Goal: Task Accomplishment & Management: Use online tool/utility

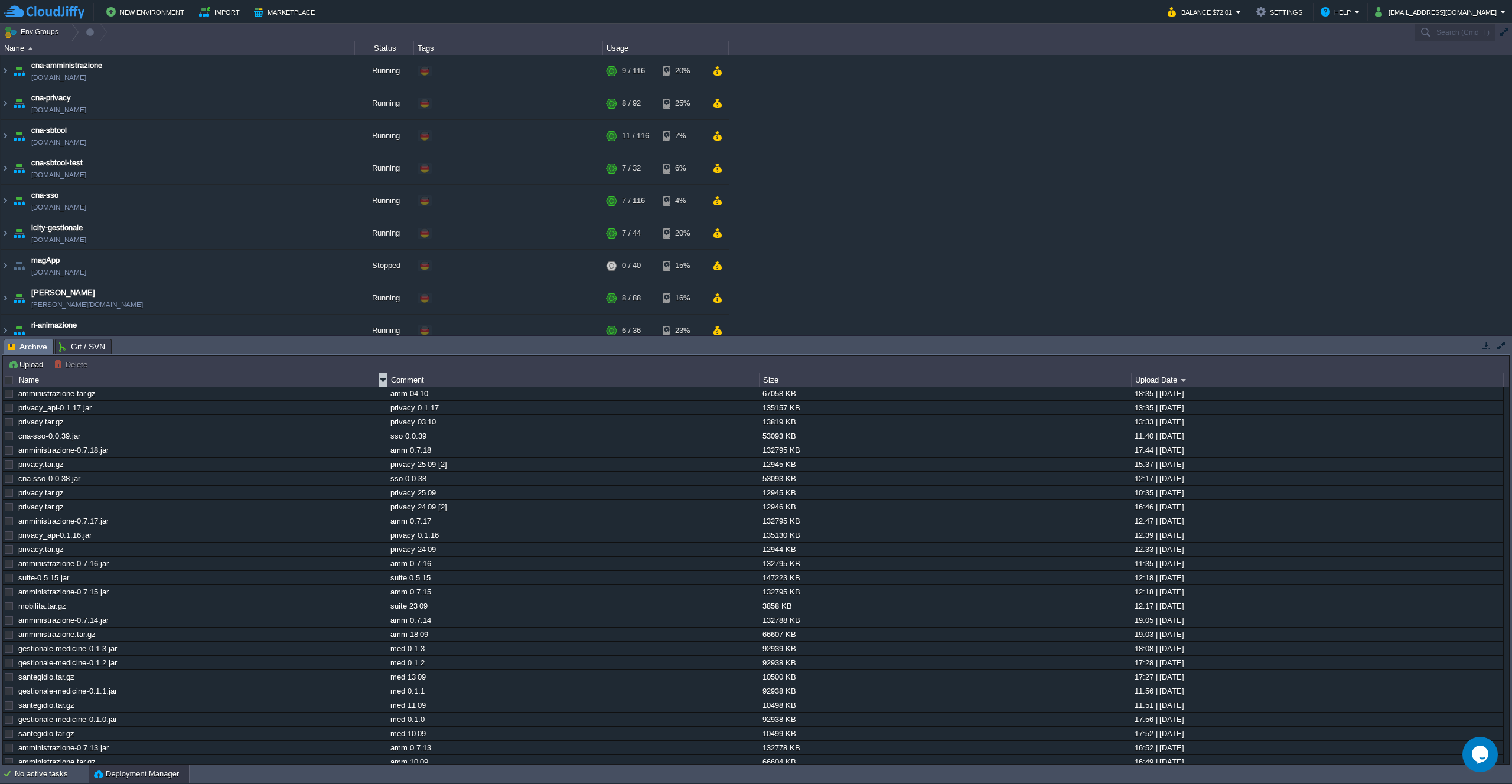
click at [20, 368] on button "Upload" at bounding box center [27, 364] width 39 height 11
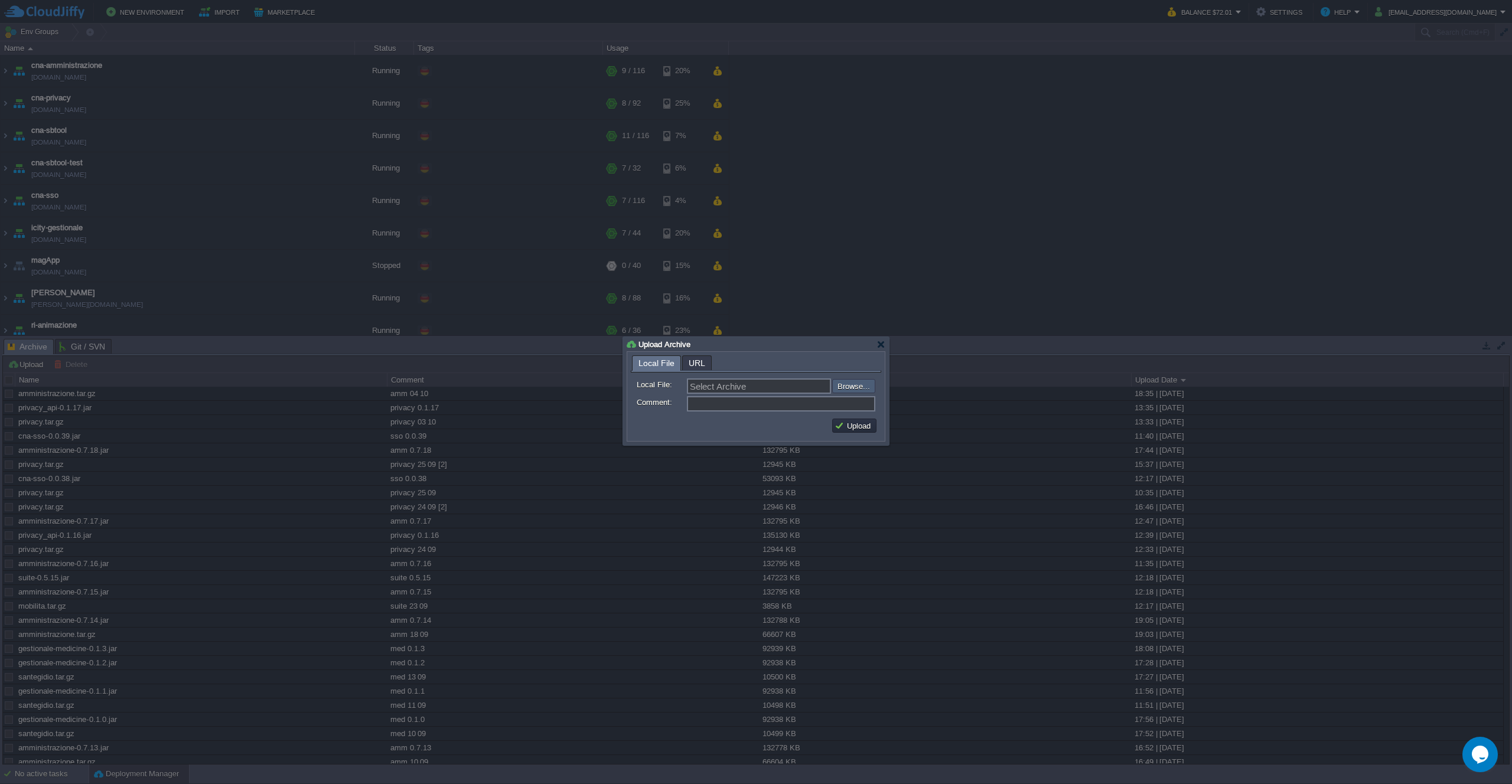
click at [859, 386] on input "file" at bounding box center [801, 386] width 150 height 14
type input "C:\fakepath\privacy.tar.gz"
type input "privacy.tar.gz"
type input "privacy 05 10"
click at [864, 425] on button "Upload" at bounding box center [854, 426] width 40 height 11
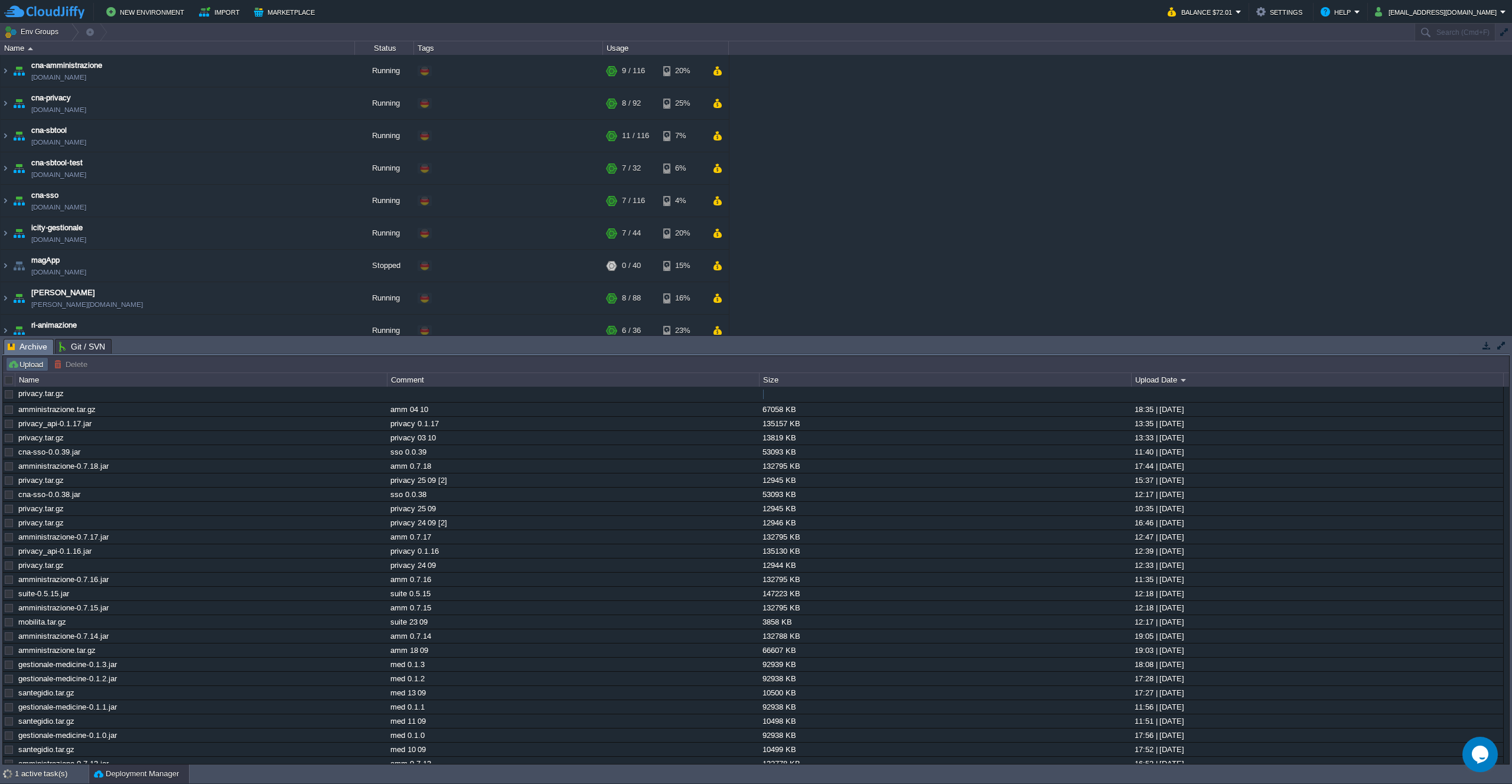
click at [29, 363] on button "Upload" at bounding box center [27, 364] width 39 height 11
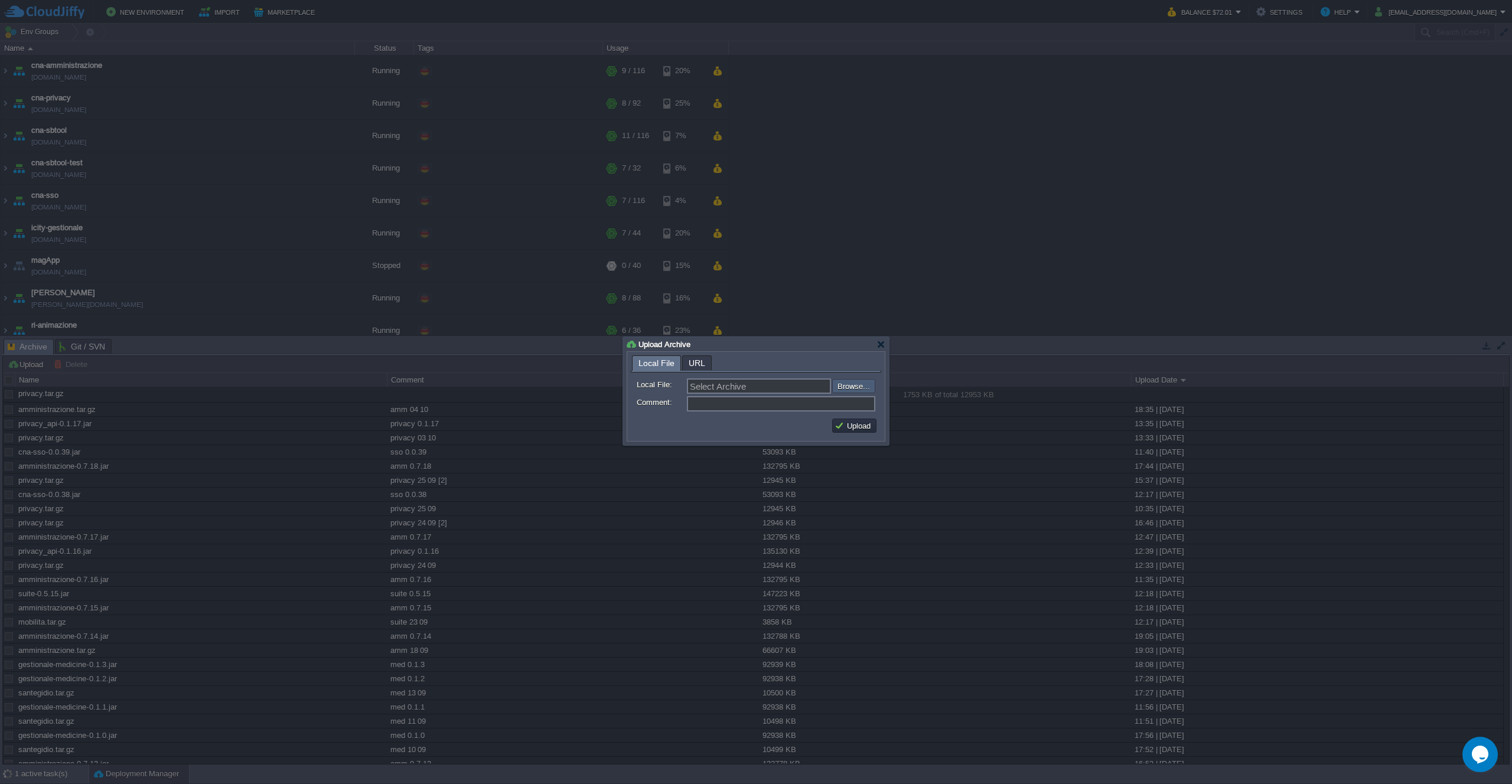
click at [845, 388] on input "file" at bounding box center [801, 386] width 150 height 14
type input "C:\fakepath\privacy_api-0.1.18.jar"
type input "privacy_api-0.1.18.jar"
type input "privacy 0.1.18"
click at [861, 430] on button "Upload" at bounding box center [854, 426] width 40 height 11
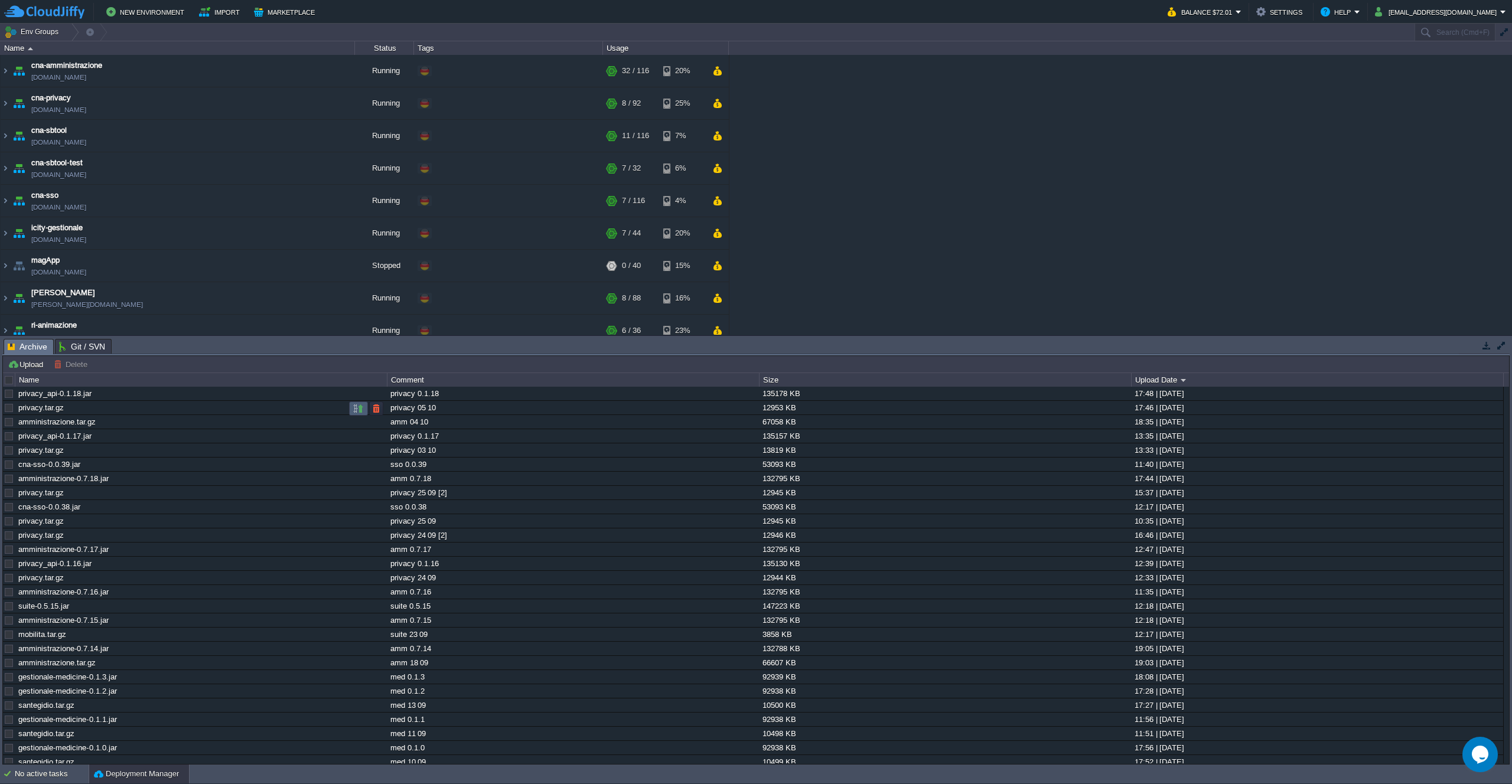
click at [363, 410] on button "button" at bounding box center [358, 409] width 11 height 11
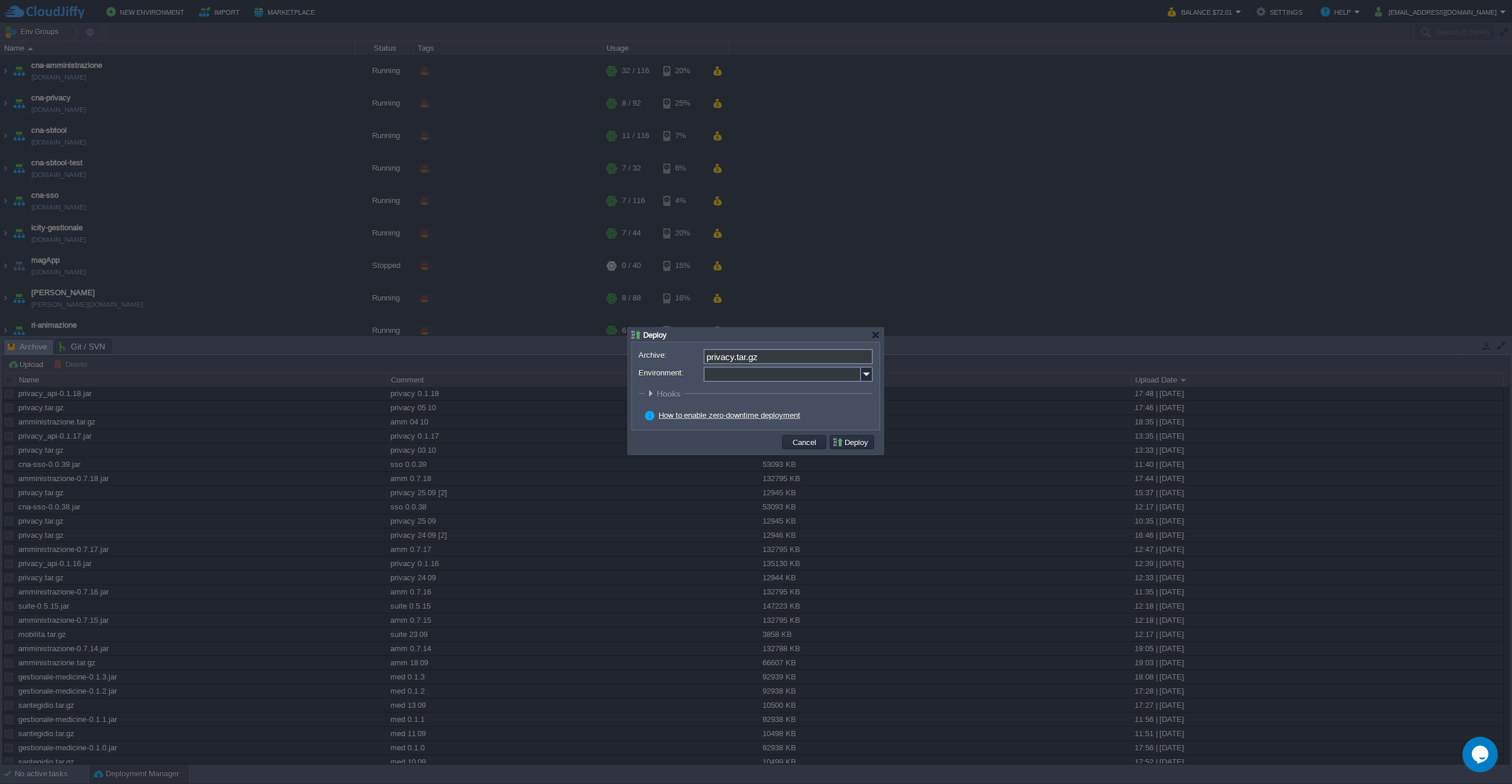
click at [859, 373] on input "Environment:" at bounding box center [783, 374] width 158 height 15
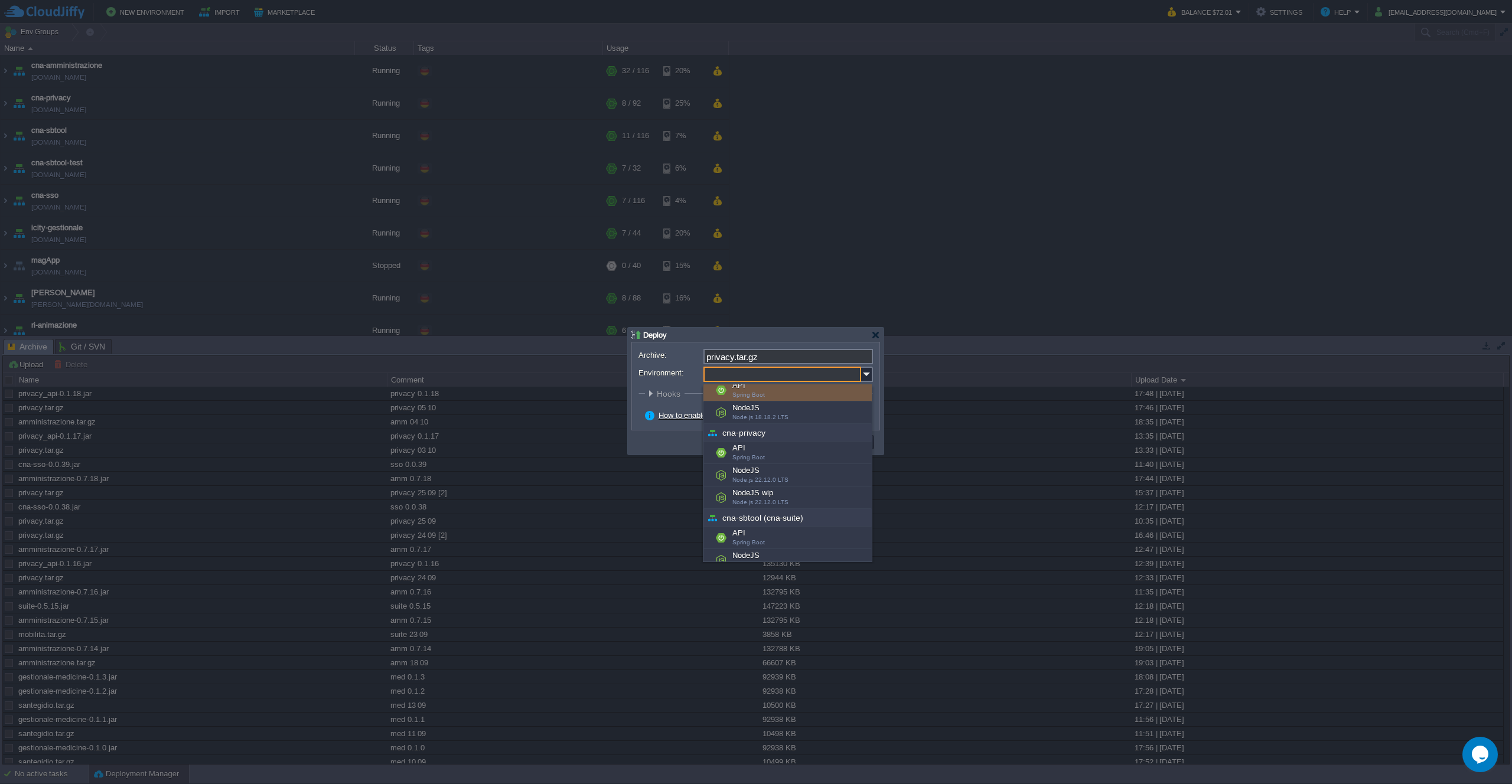
scroll to position [26, 0]
click at [789, 473] on div "NodeJS Node.js 22.12.0 LTS" at bounding box center [788, 473] width 169 height 23
type input "NodeJS (cna-privacy)"
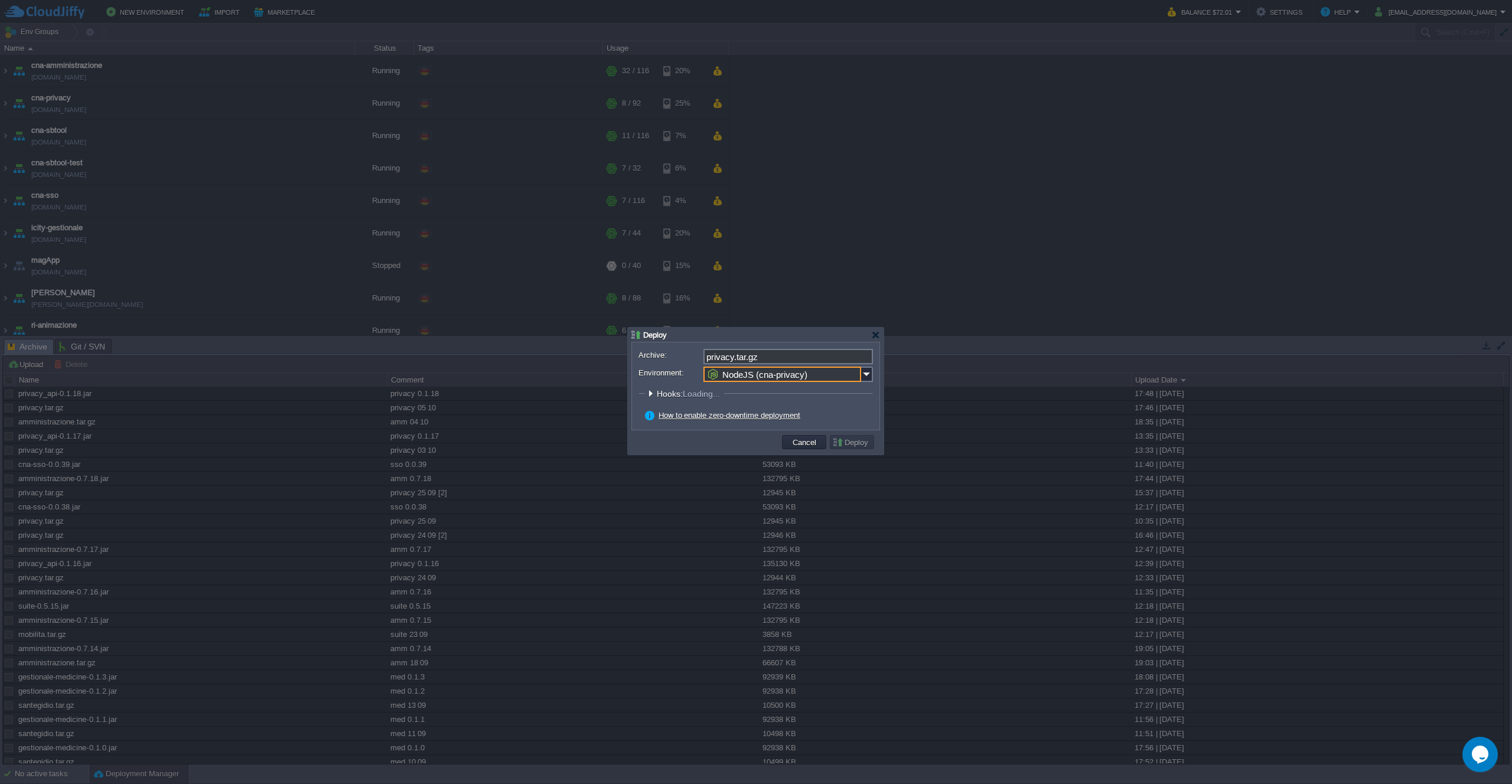
click at [845, 443] on button "Deploy" at bounding box center [852, 442] width 40 height 11
click at [844, 443] on button "Deploy" at bounding box center [852, 442] width 40 height 11
click at [855, 443] on button "Deploy" at bounding box center [852, 442] width 40 height 11
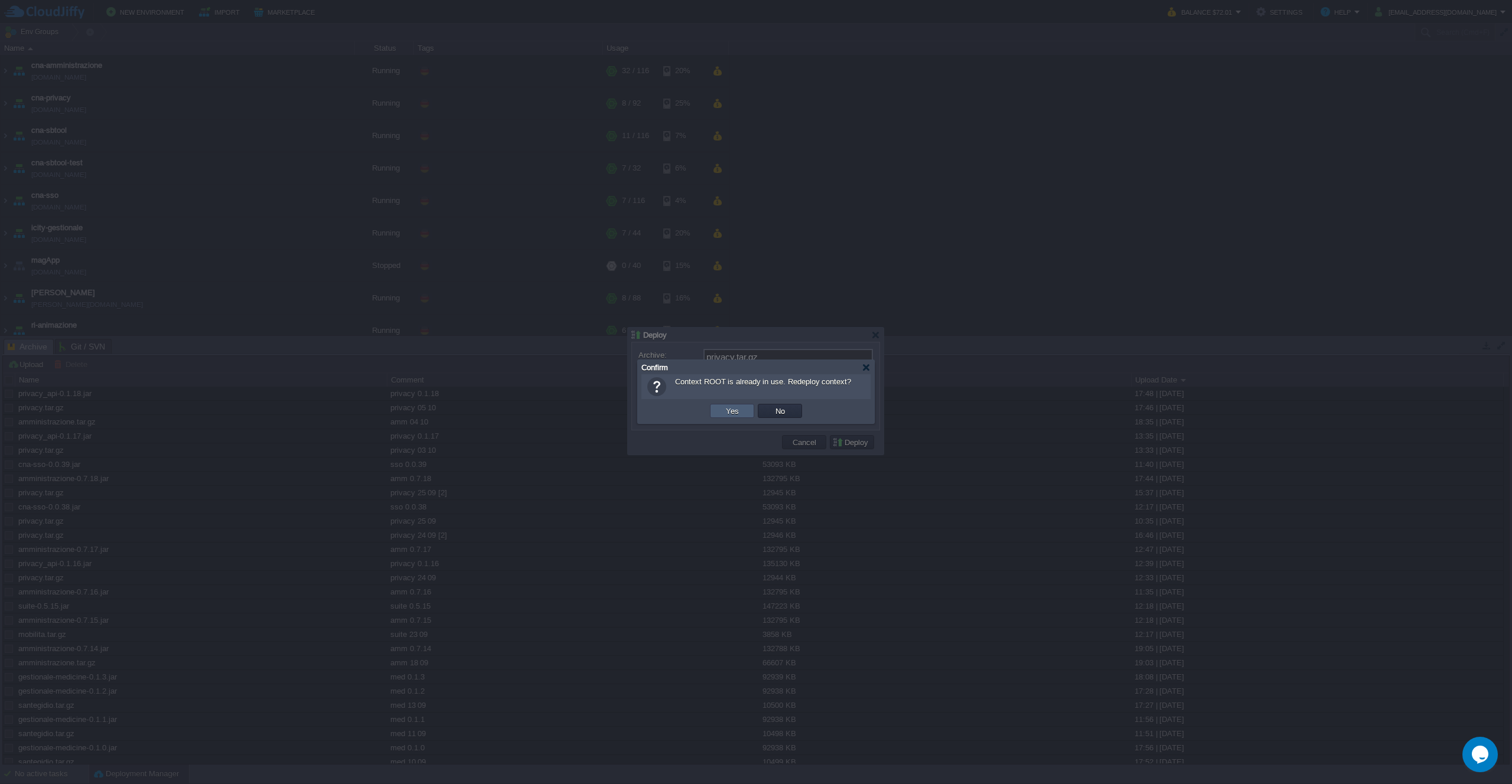
click at [724, 413] on button "Yes" at bounding box center [732, 411] width 20 height 11
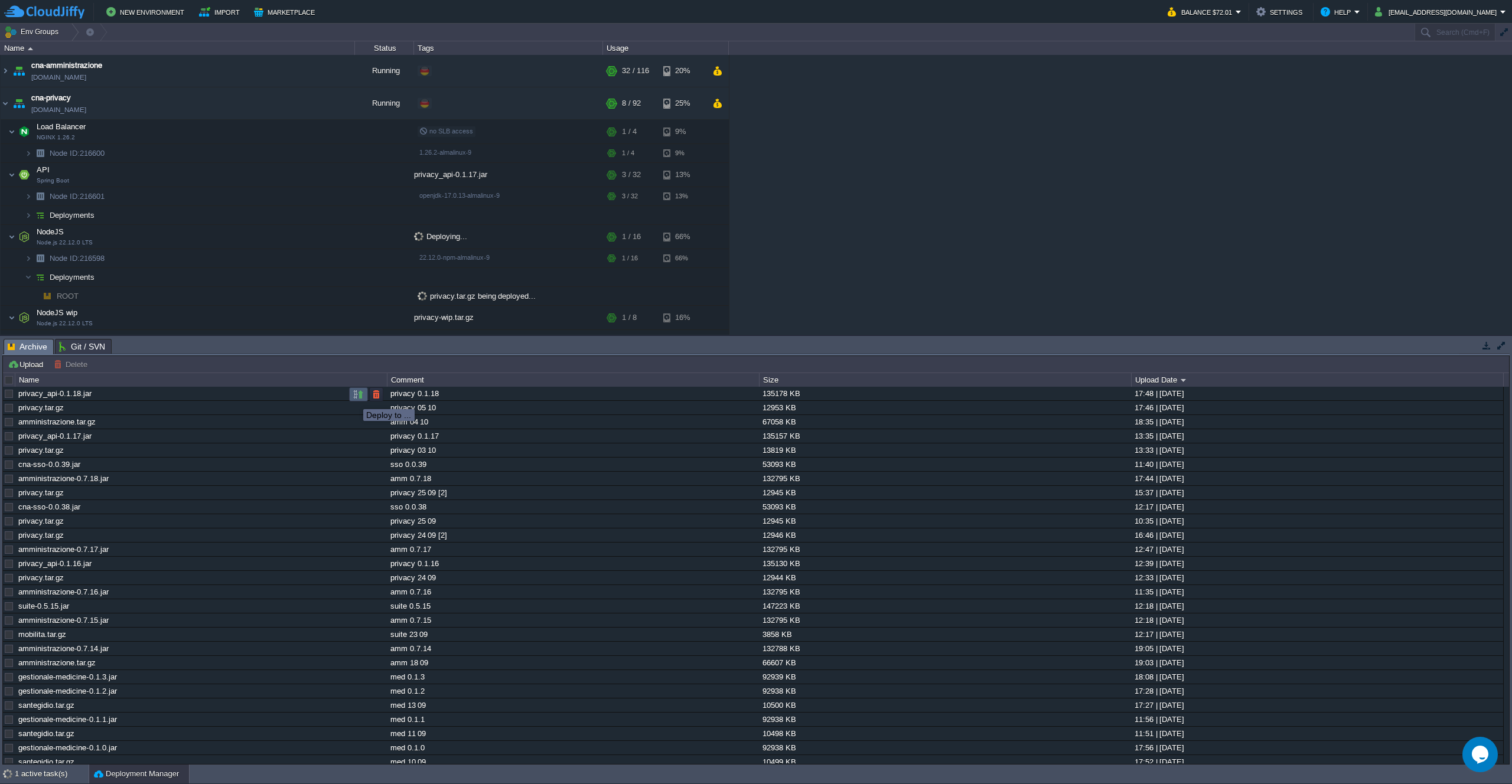
click at [356, 391] on button "button" at bounding box center [358, 394] width 11 height 11
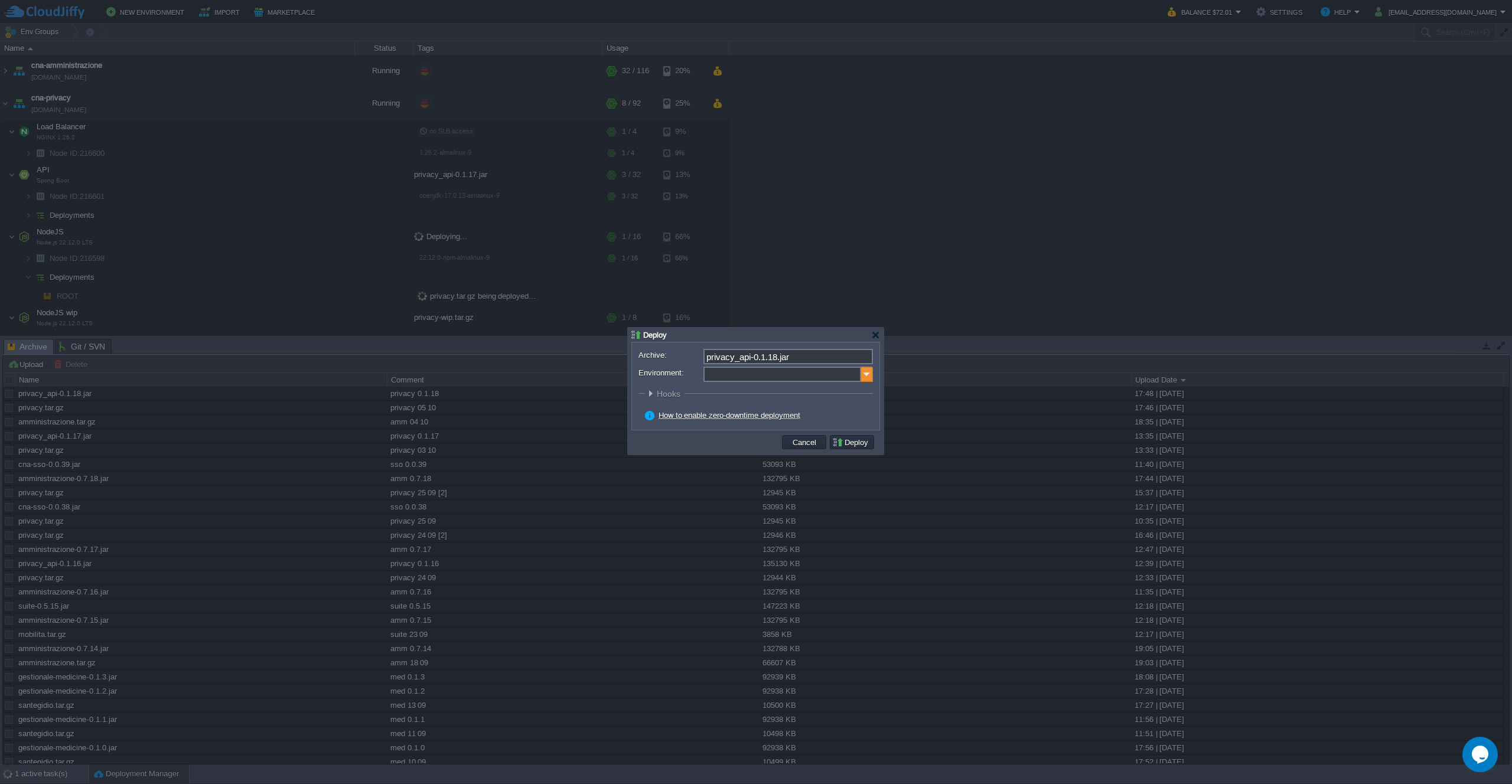
click at [863, 377] on img at bounding box center [867, 374] width 12 height 15
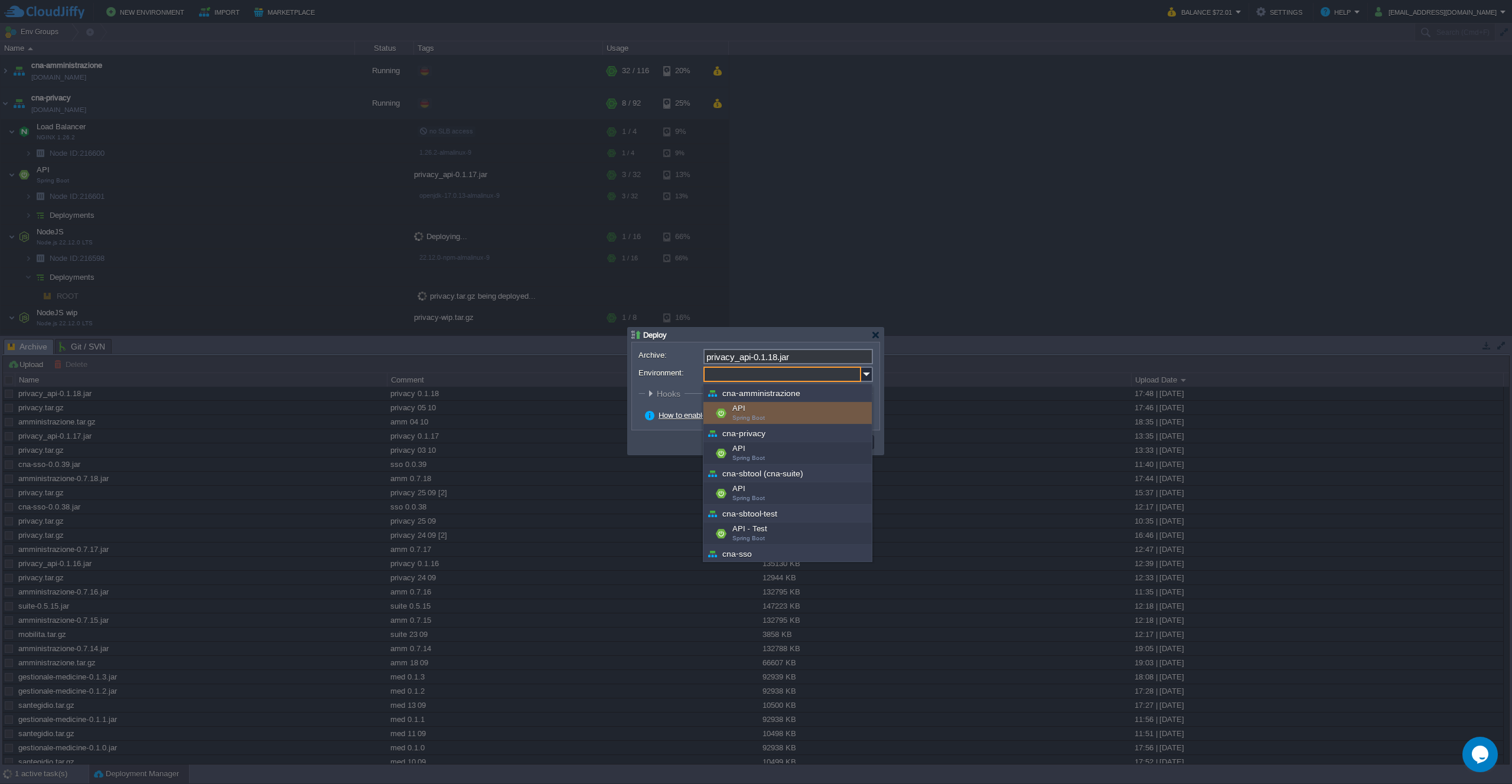
click at [770, 449] on div "API Spring Boot" at bounding box center [788, 454] width 169 height 23
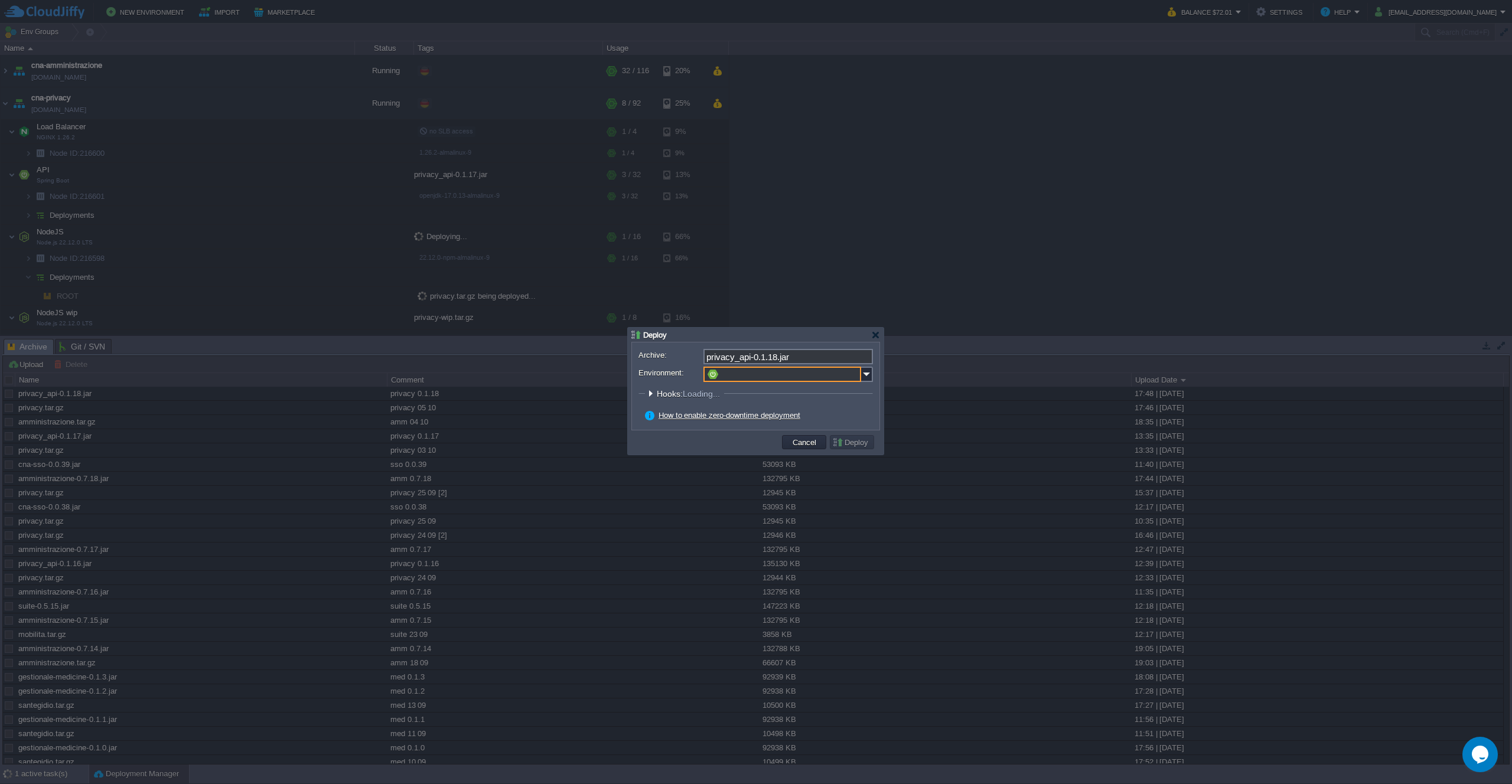
type input "API (cna-privacy)"
click at [861, 447] on button "Deploy" at bounding box center [852, 442] width 40 height 11
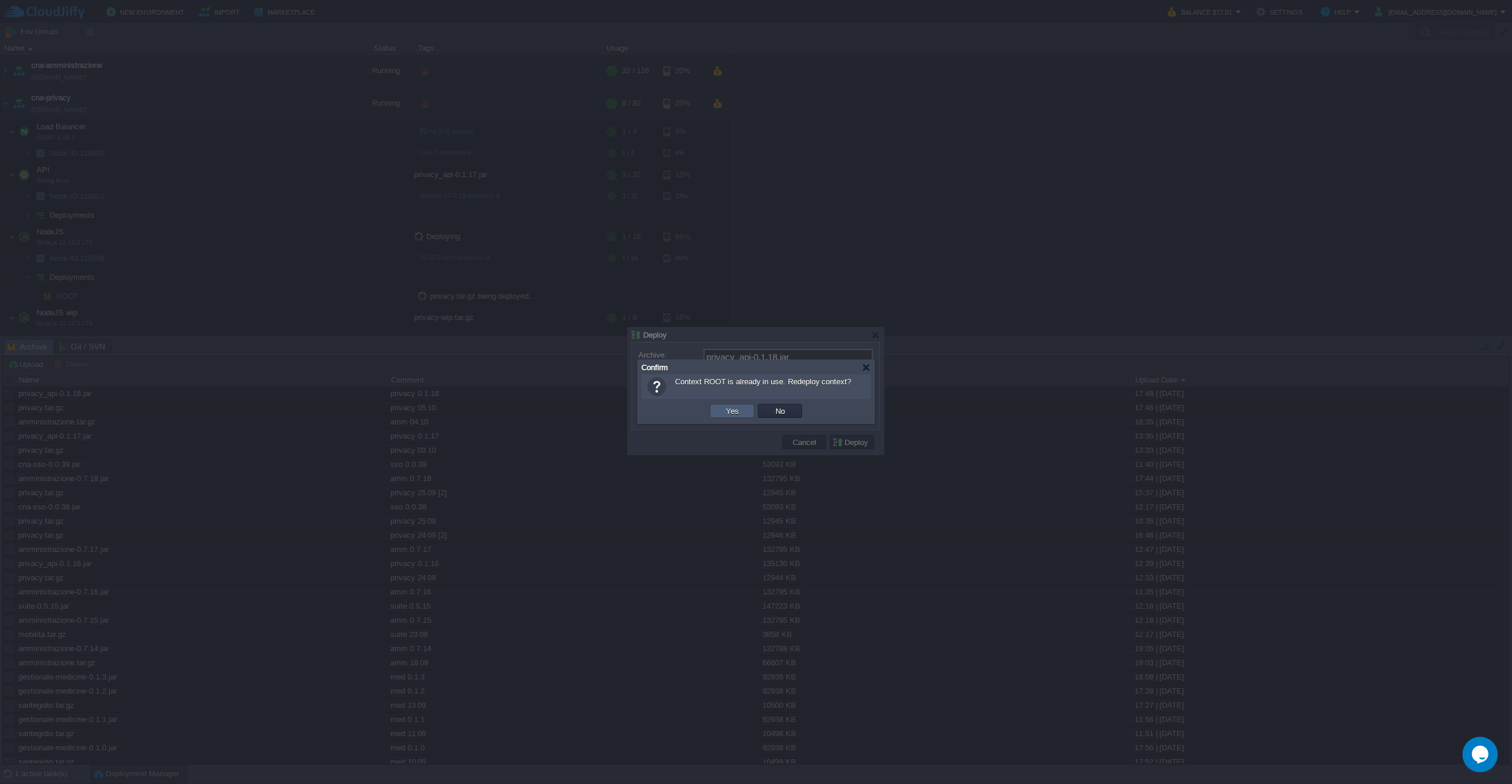
click at [721, 408] on td "Yes" at bounding box center [732, 411] width 44 height 14
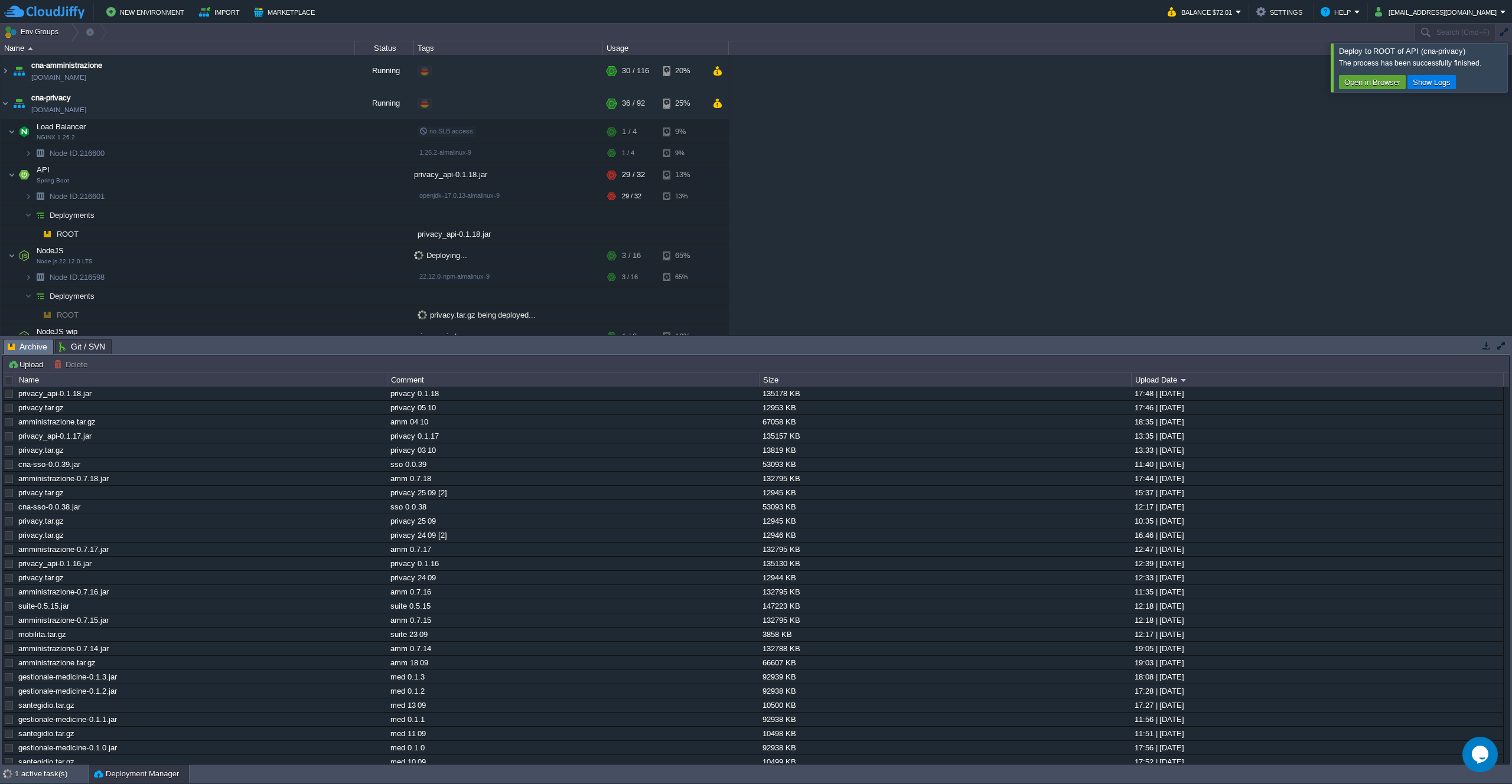
click at [866, 236] on div "cna-amministrazione [DOMAIN_NAME] Running + Add to Env Group RAM 7% CPU 23% 30 …" at bounding box center [756, 195] width 1512 height 280
click at [265, 181] on td at bounding box center [266, 175] width 18 height 18
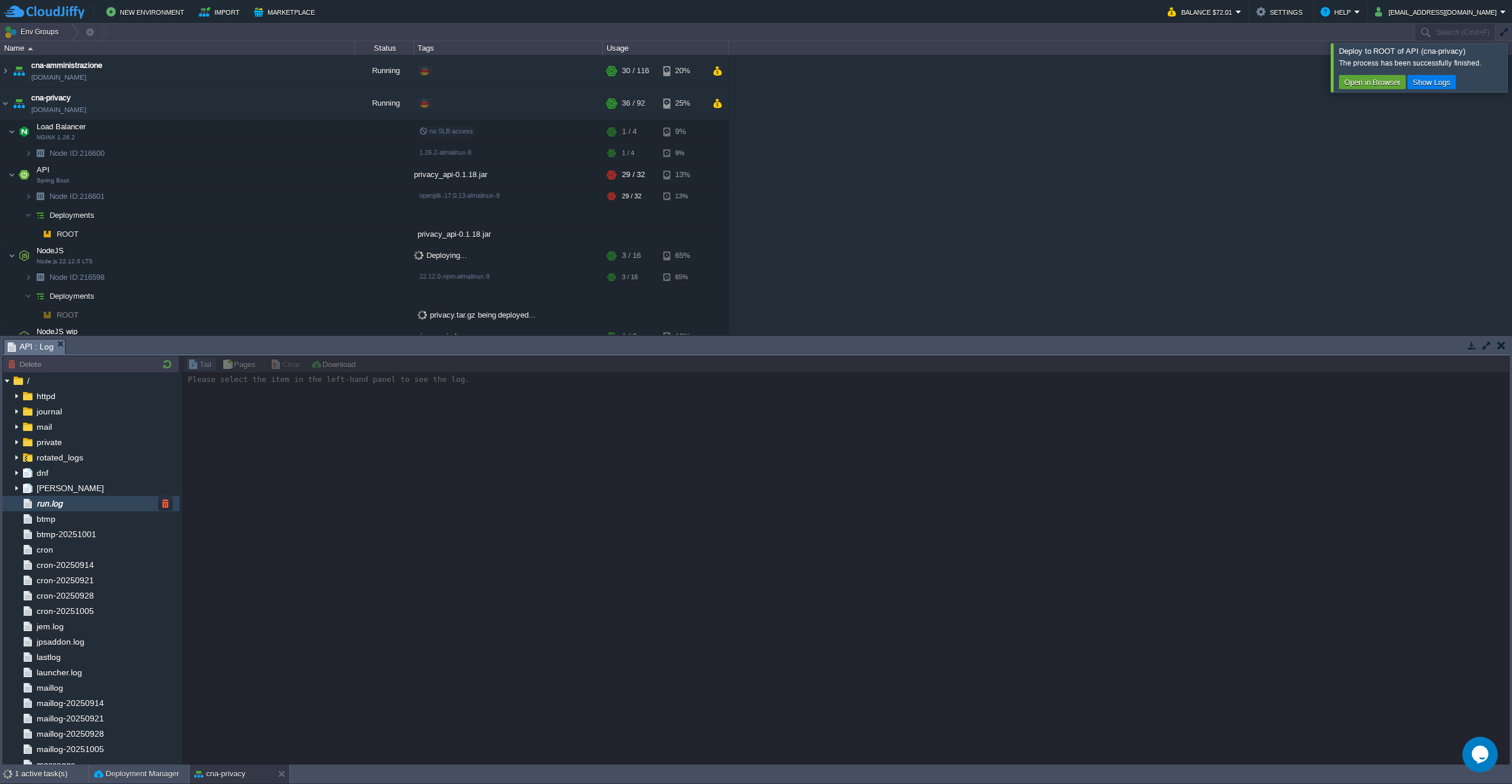
click at [90, 506] on div "run.log" at bounding box center [90, 503] width 177 height 15
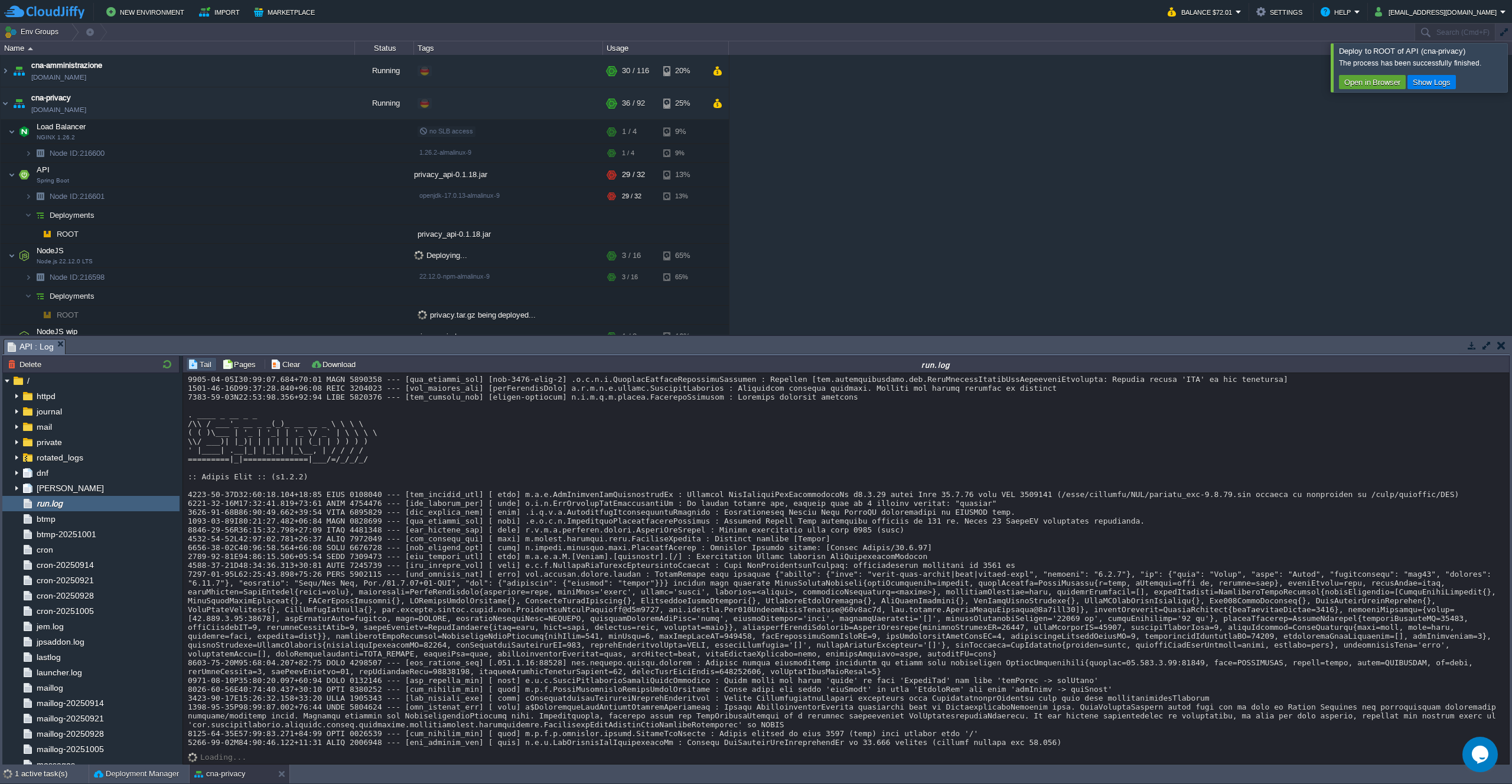
scroll to position [8939, 0]
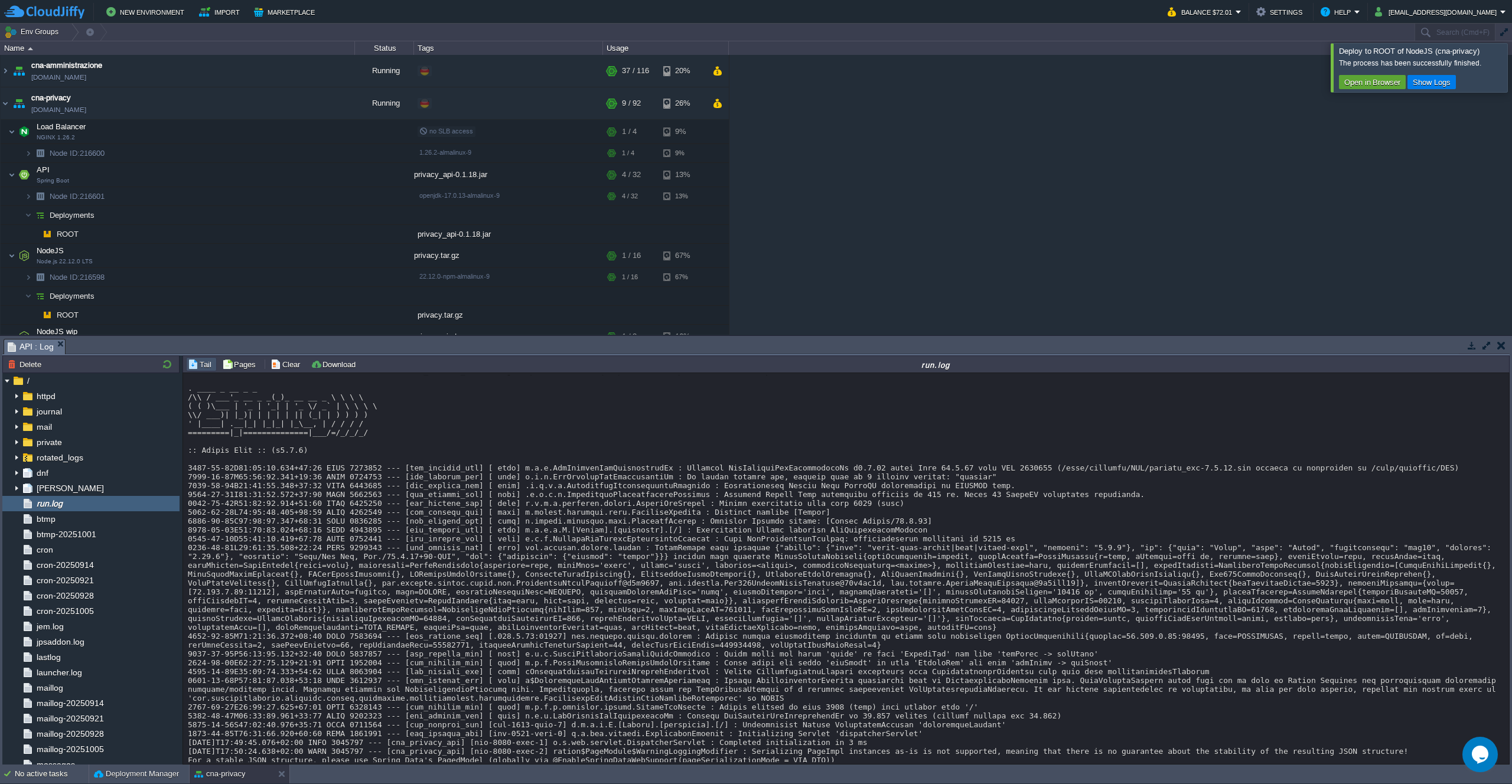
scroll to position [8965, 0]
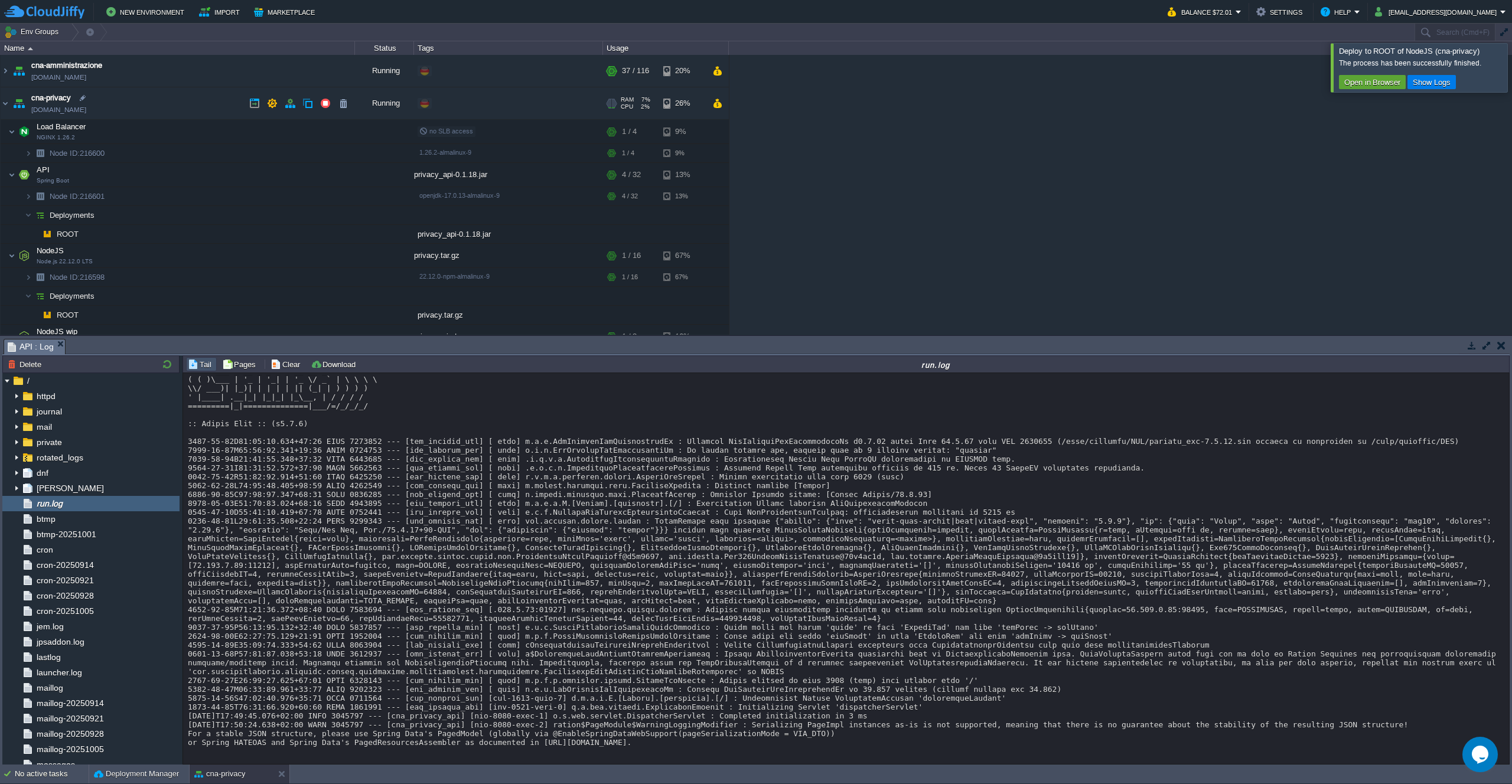
click at [173, 102] on td "cna-privacy [DOMAIN_NAME]" at bounding box center [178, 103] width 354 height 32
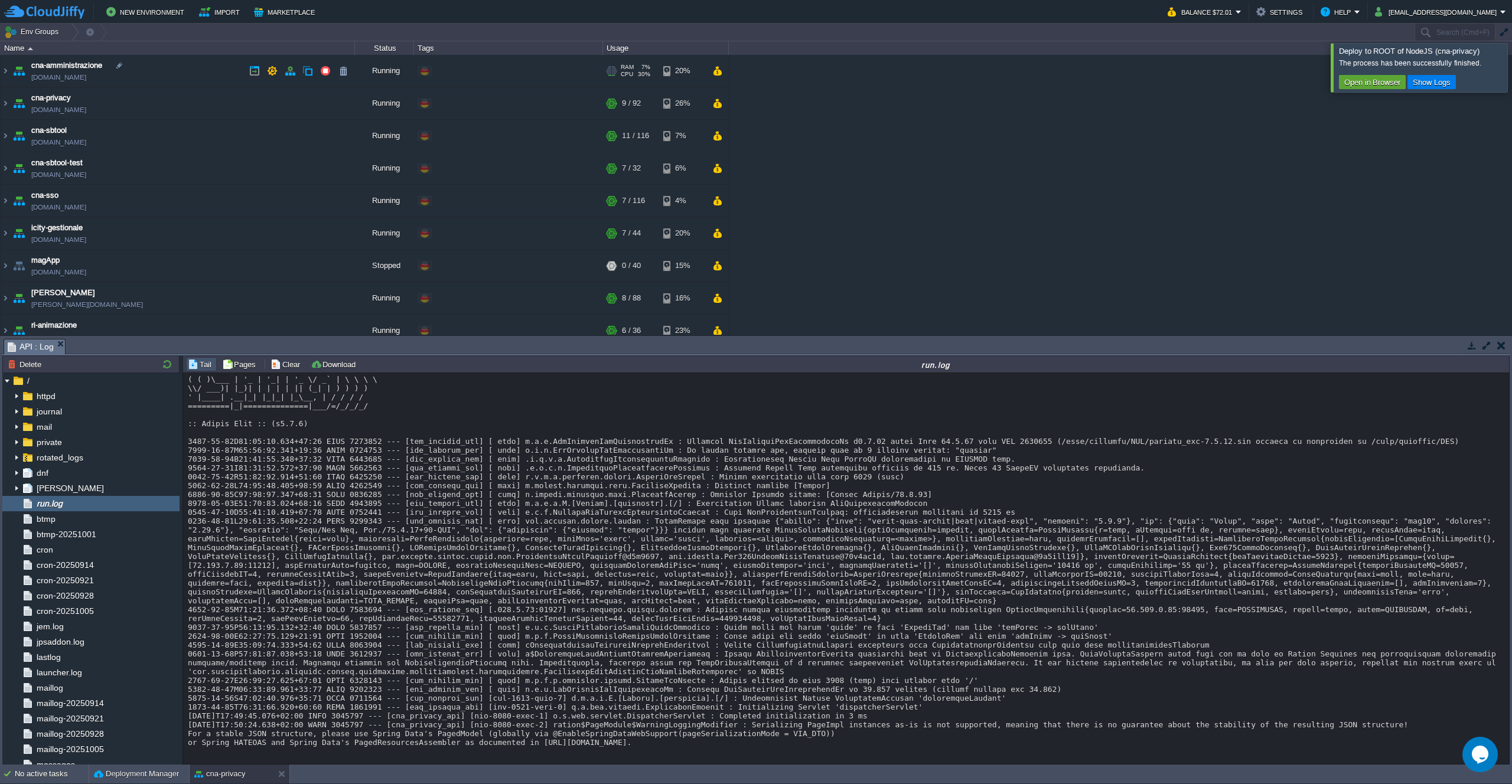
click at [177, 75] on td "cna-amministrazione [DOMAIN_NAME]" at bounding box center [178, 71] width 354 height 32
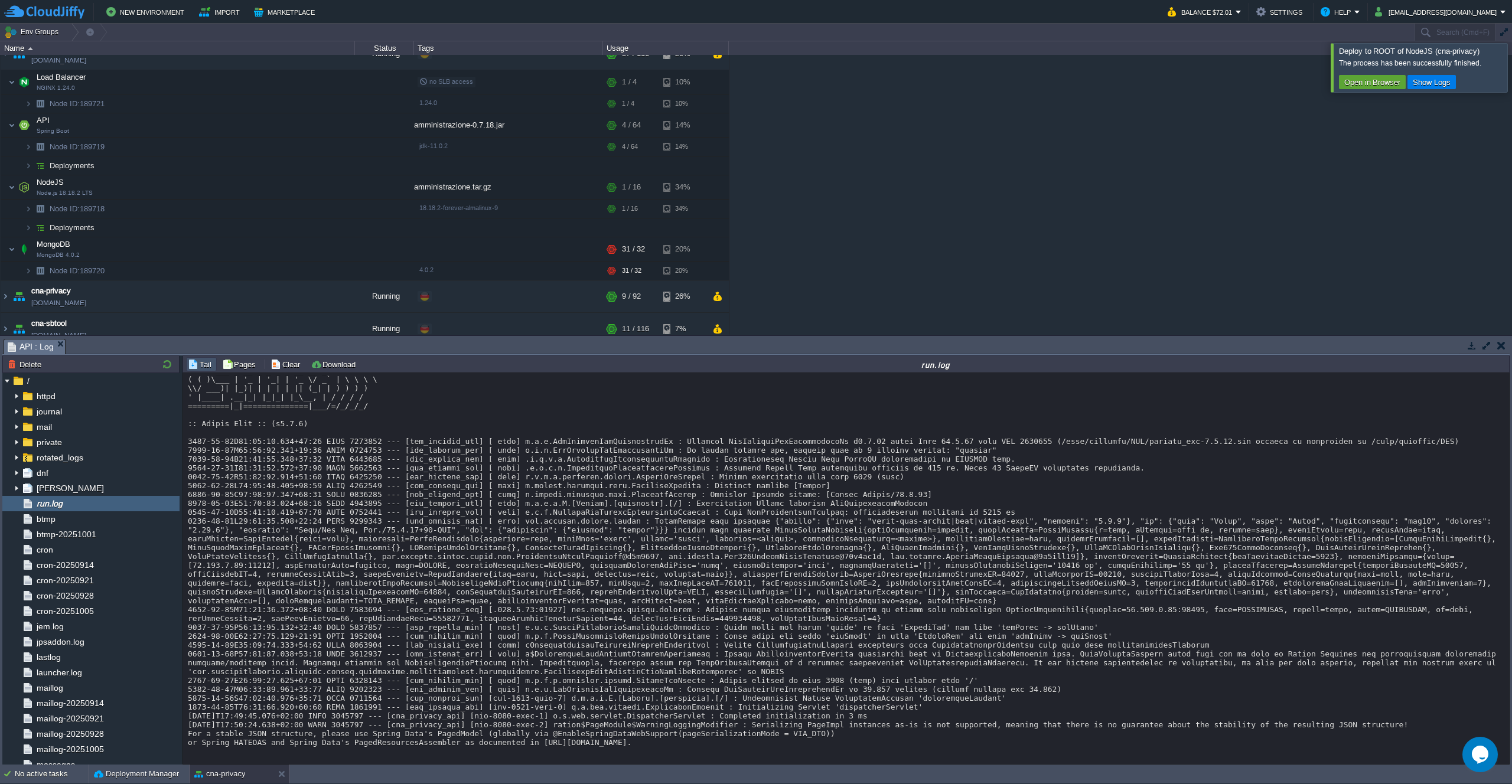
scroll to position [23, 0]
click at [287, 242] on button "button" at bounding box center [284, 243] width 11 height 11
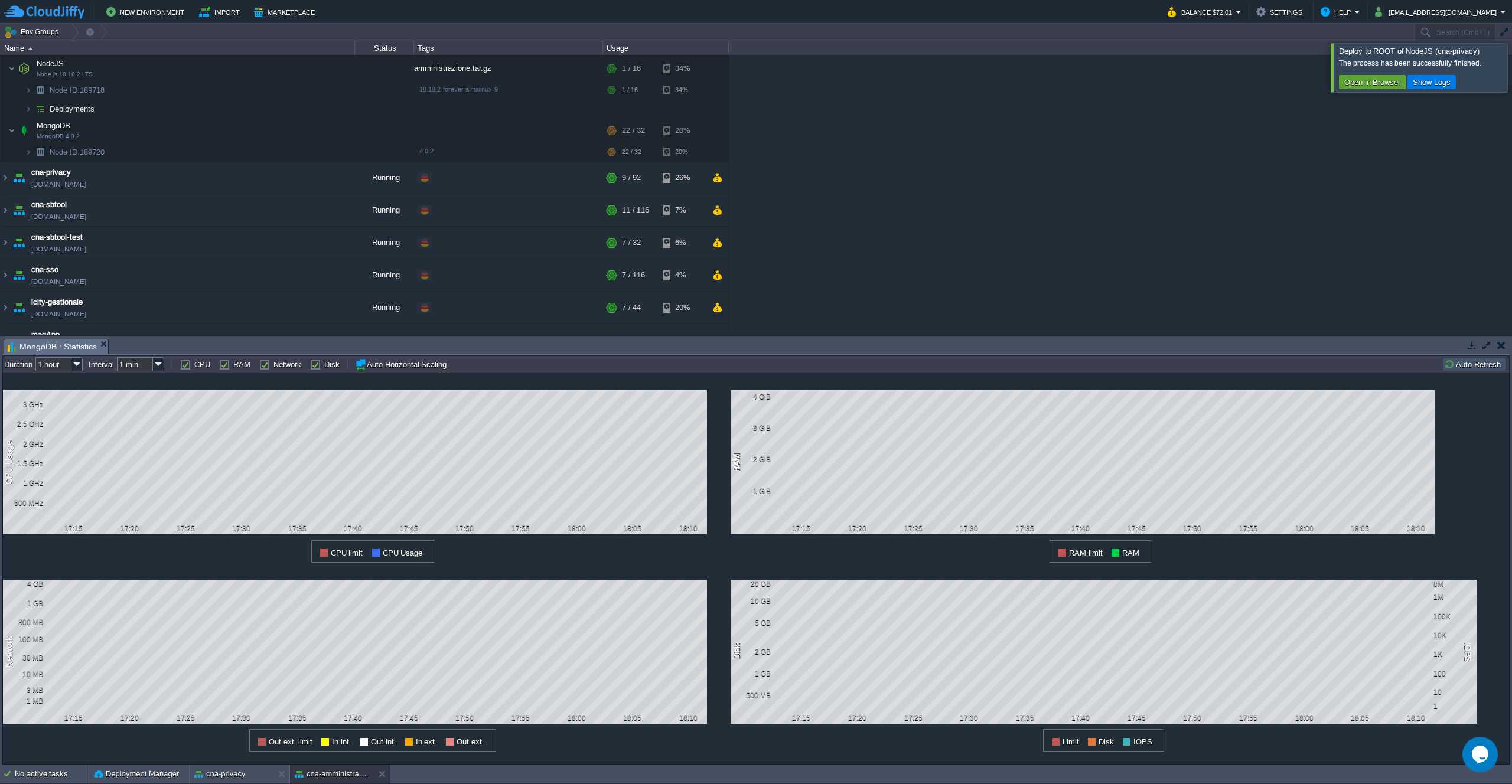
scroll to position [0, 0]
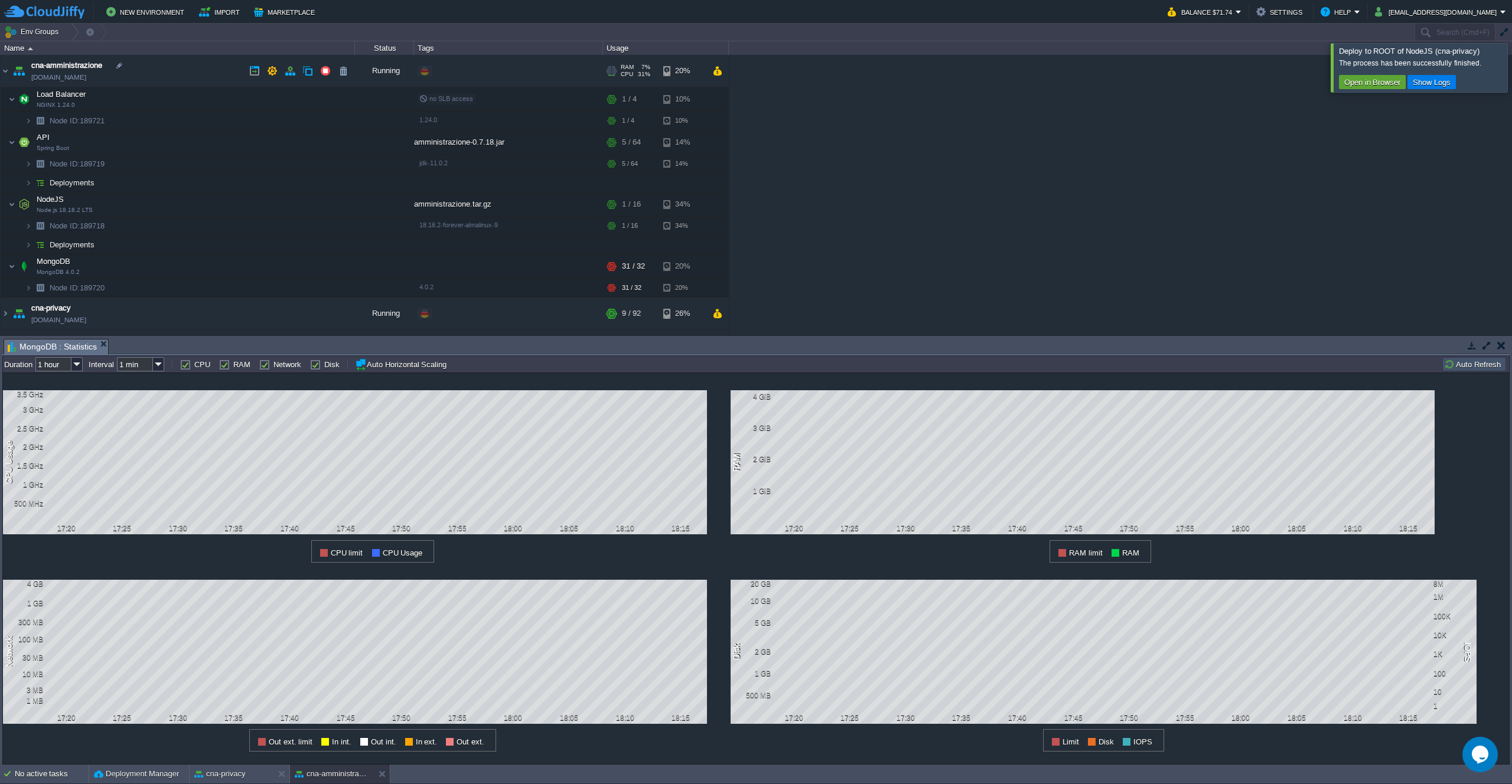
click at [183, 68] on td "cna-amministrazione [DOMAIN_NAME]" at bounding box center [178, 71] width 354 height 32
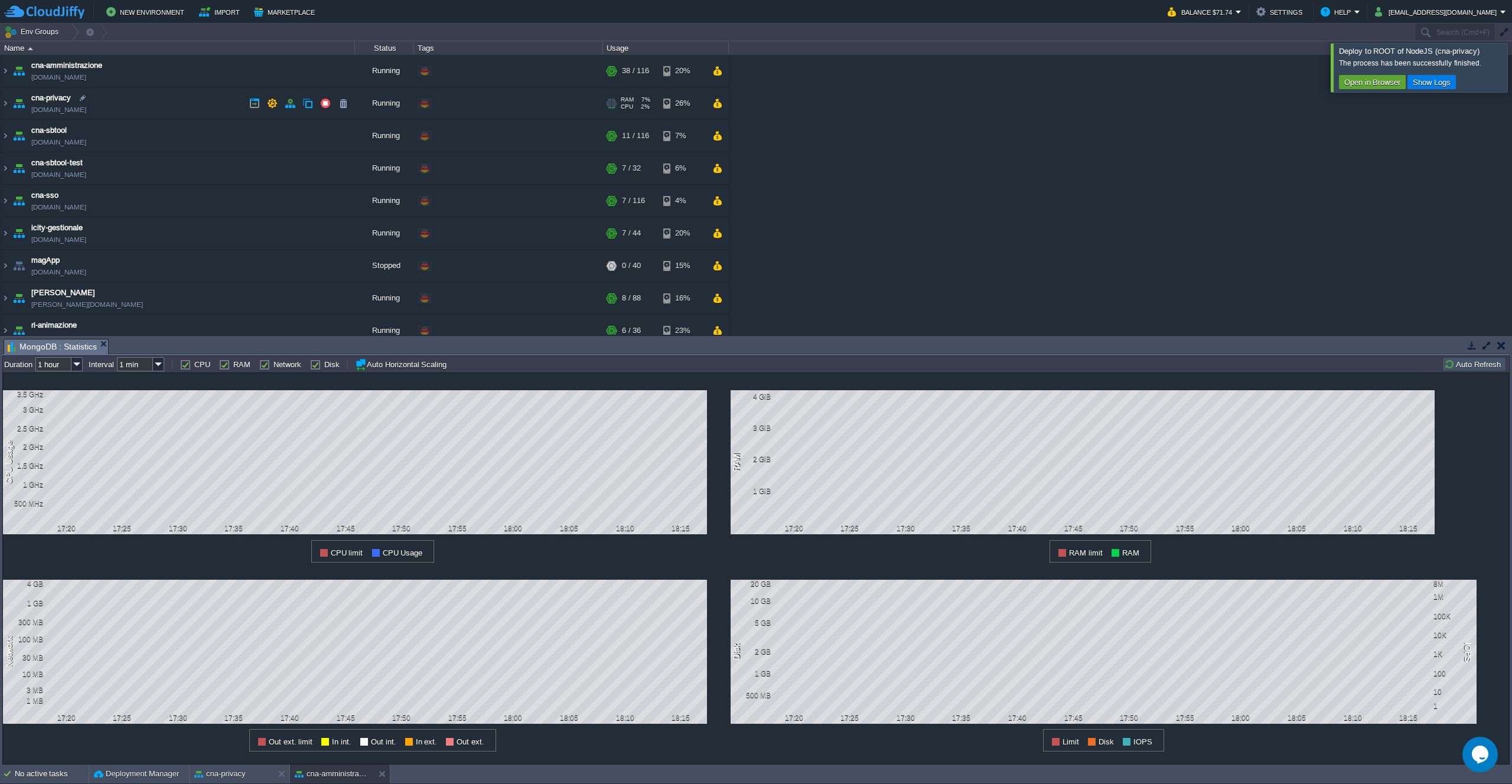
click at [188, 100] on td "cna-privacy [DOMAIN_NAME]" at bounding box center [178, 103] width 354 height 32
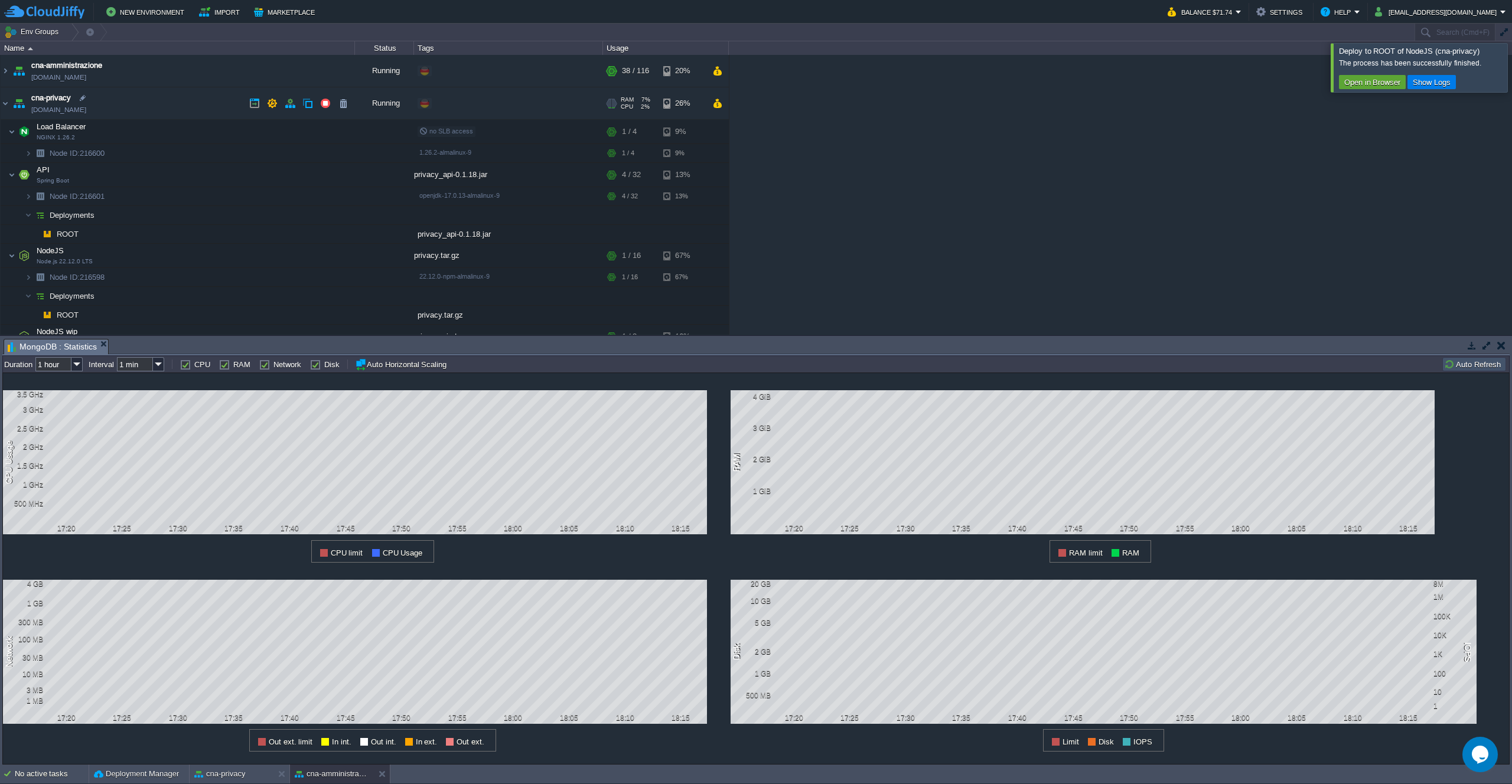
click at [188, 100] on td "cna-privacy [DOMAIN_NAME]" at bounding box center [178, 103] width 354 height 32
click at [177, 99] on td "cna-privacy [DOMAIN_NAME]" at bounding box center [178, 103] width 354 height 32
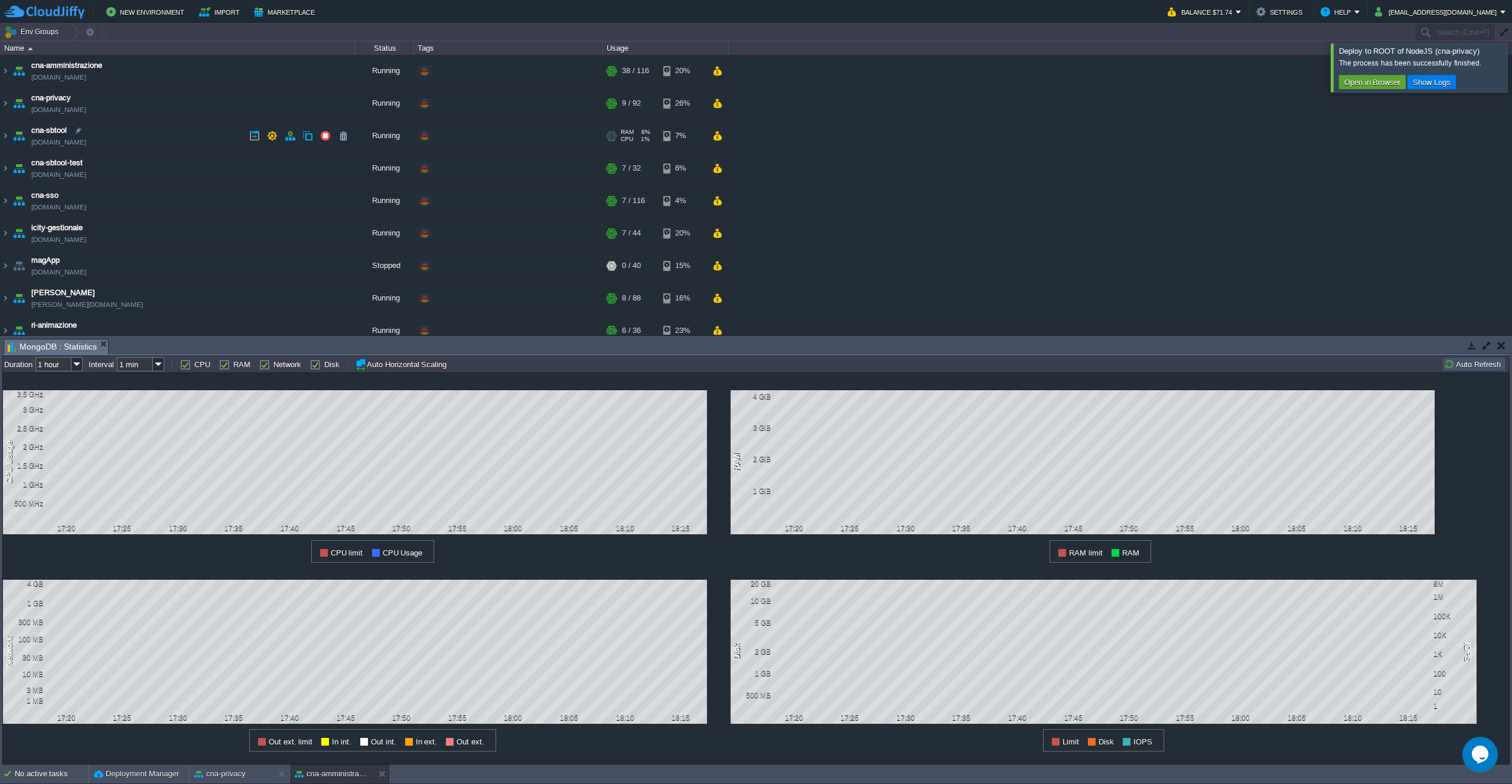
click at [171, 134] on td "cna-sbtool [DOMAIN_NAME]" at bounding box center [178, 135] width 354 height 32
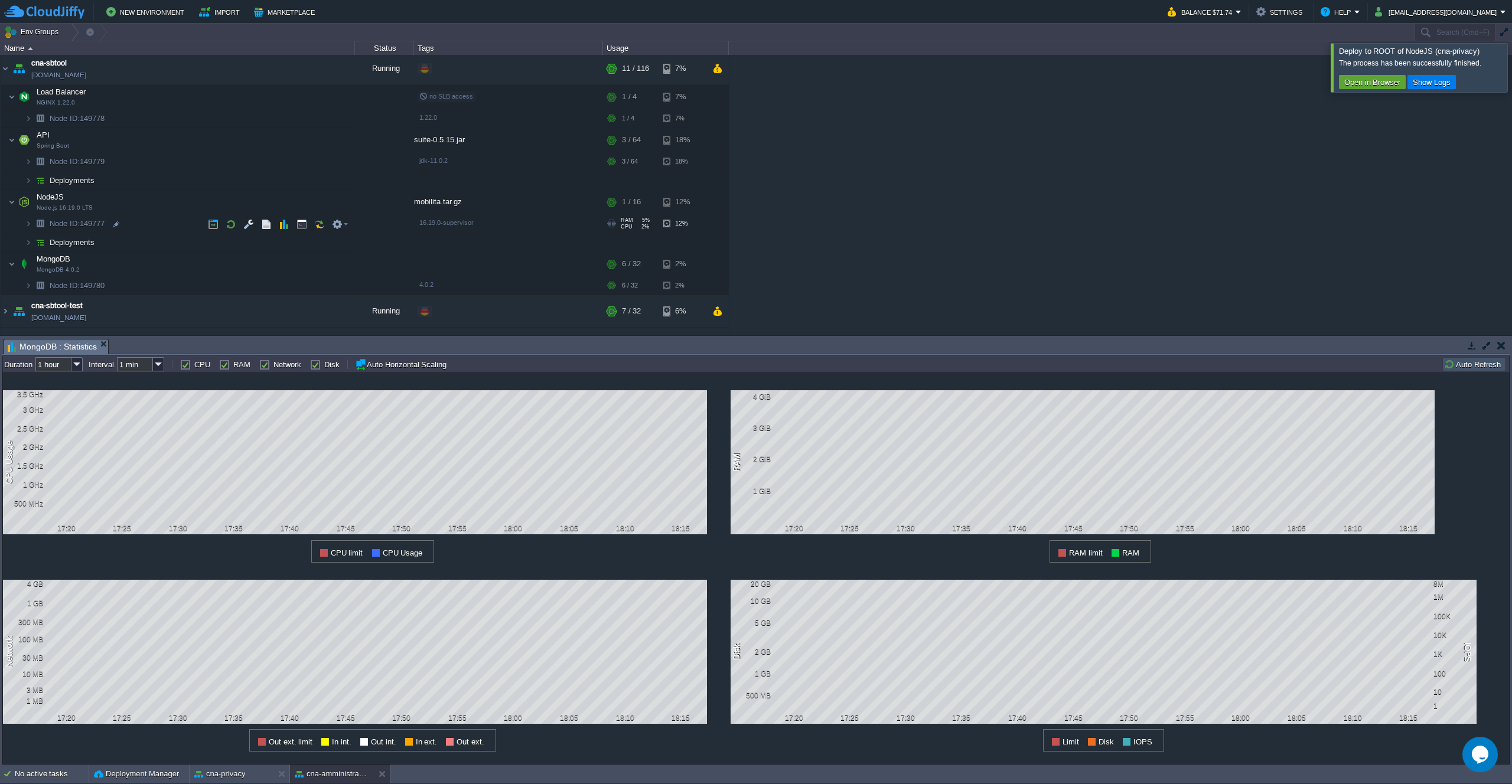
scroll to position [67, 0]
click at [284, 267] on button "button" at bounding box center [284, 264] width 11 height 11
click at [81, 368] on img at bounding box center [77, 364] width 11 height 14
click at [71, 443] on div "1 week" at bounding box center [59, 440] width 45 height 15
type input "1 week"
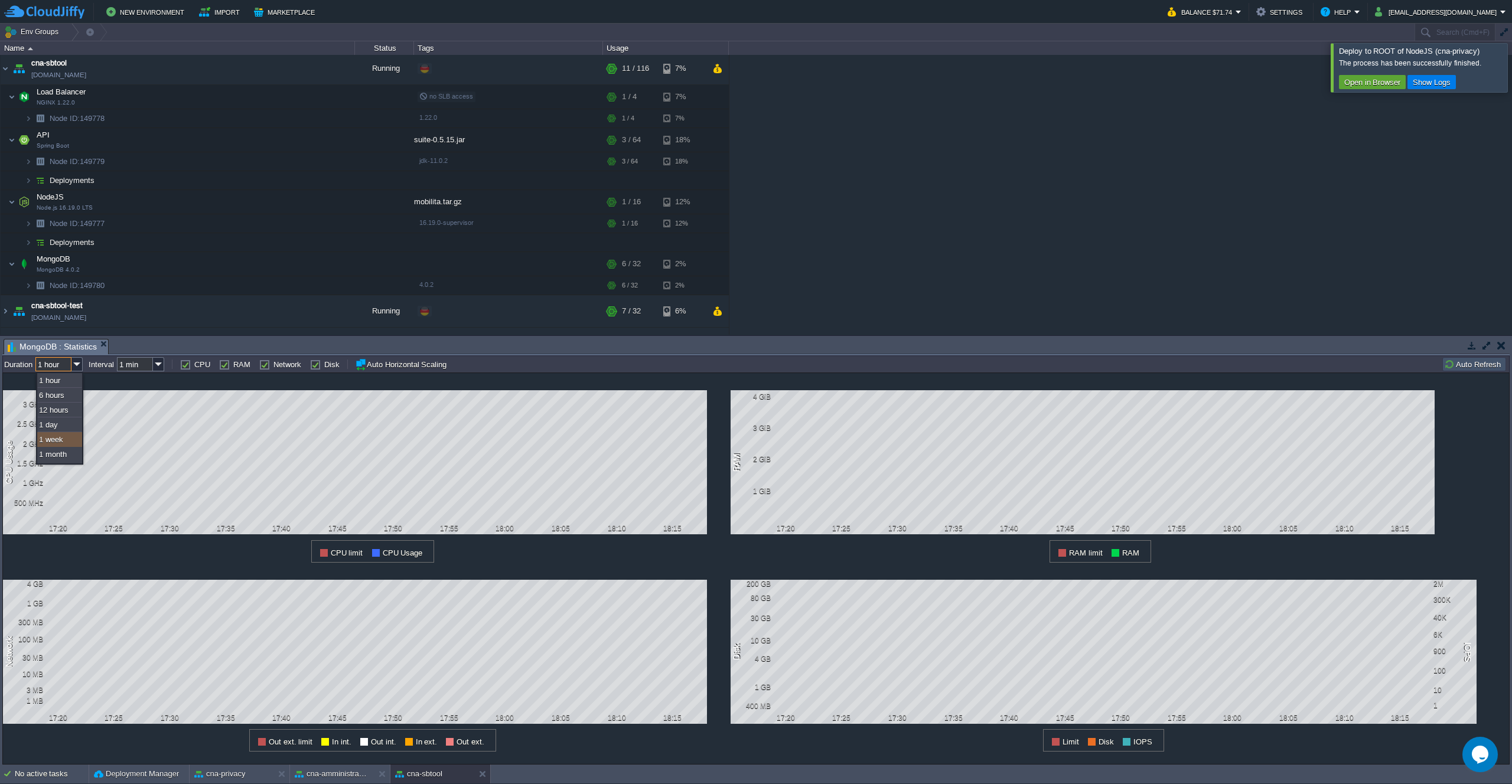
type input "1 hour"
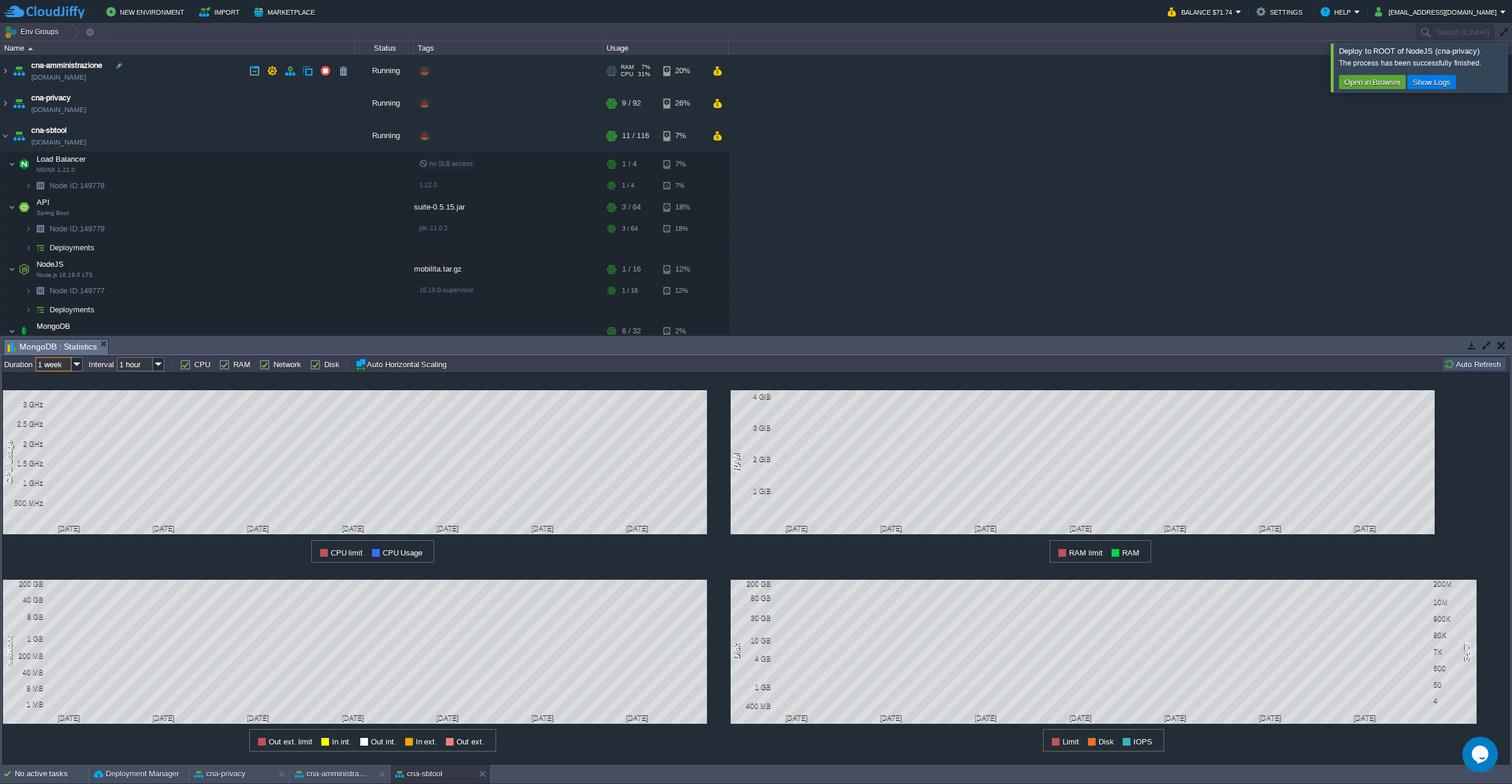
click at [199, 66] on td "cna-amministrazione [DOMAIN_NAME]" at bounding box center [178, 71] width 354 height 32
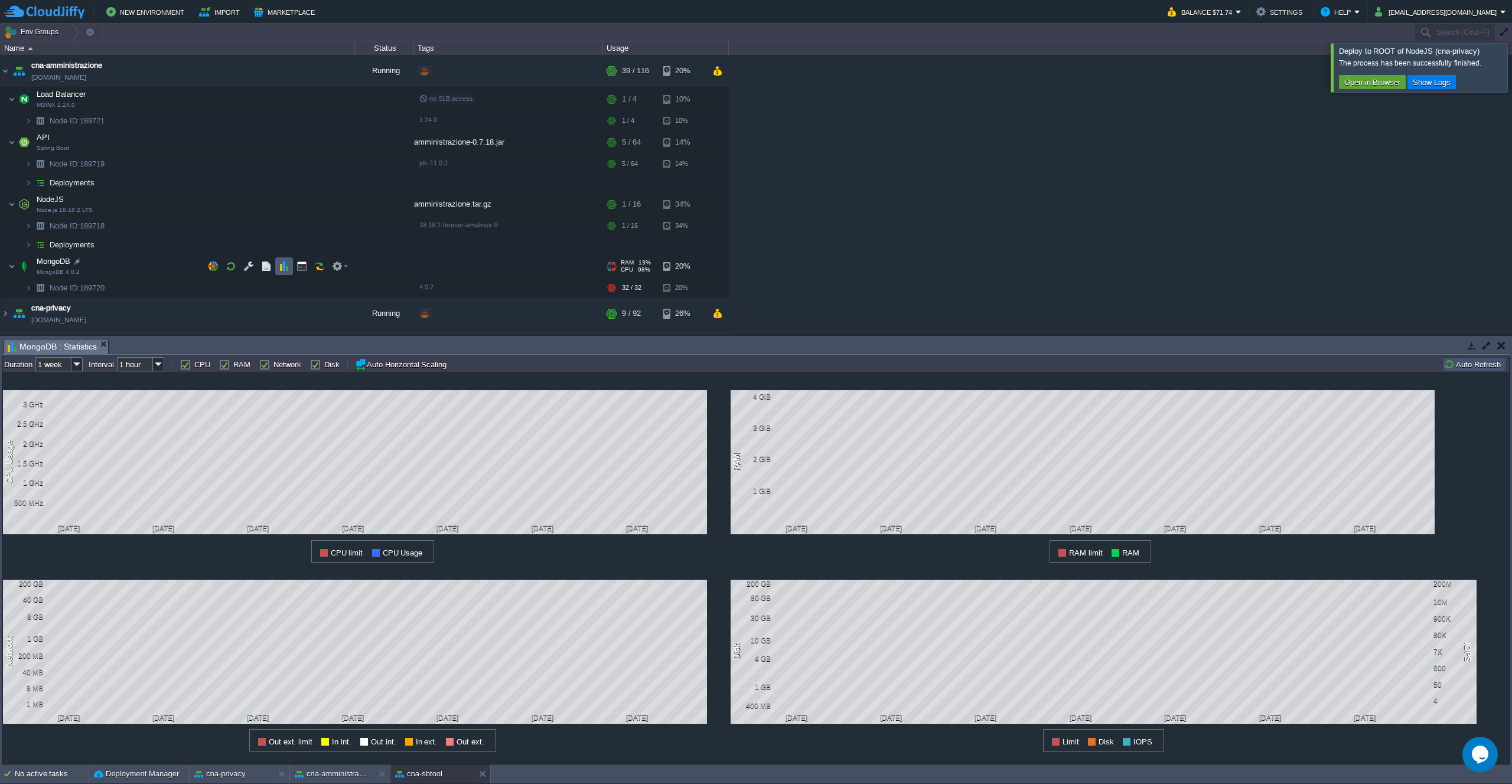
click at [280, 266] on button "button" at bounding box center [284, 266] width 11 height 11
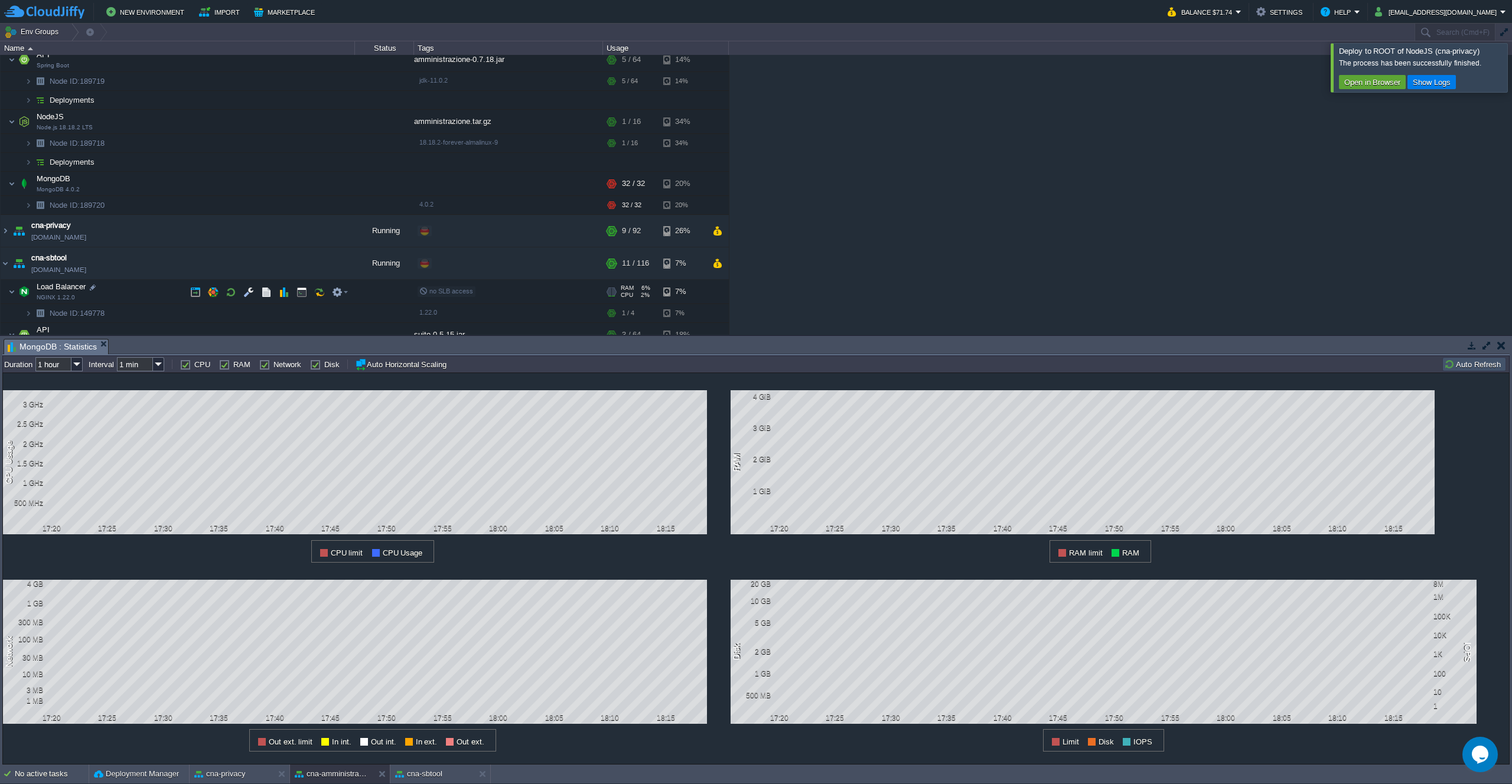
scroll to position [105, 0]
